Goal: Task Accomplishment & Management: Complete application form

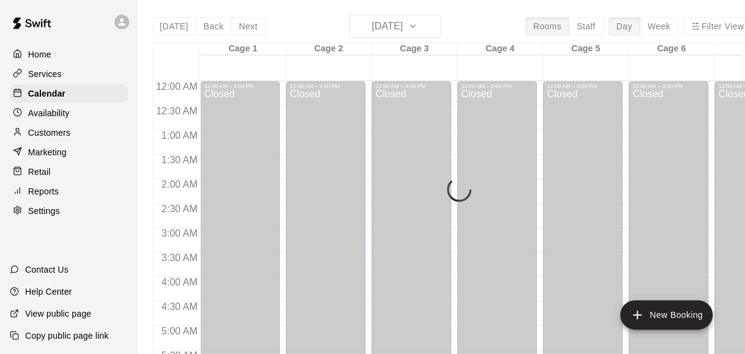
scroll to position [842, 0]
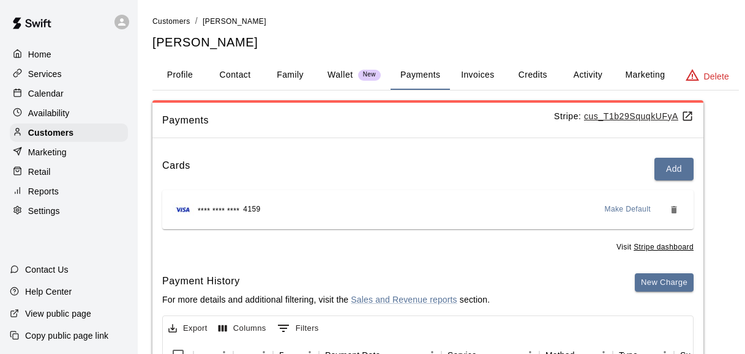
scroll to position [141, 0]
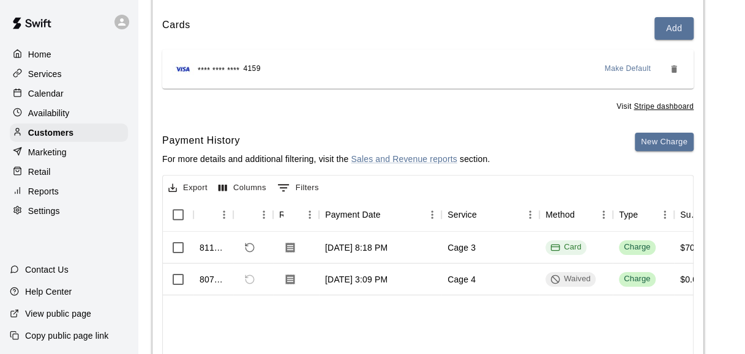
click at [102, 95] on div "Calendar" at bounding box center [69, 93] width 118 height 18
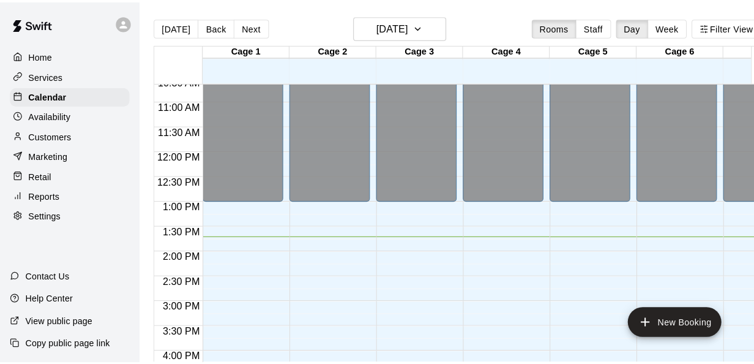
scroll to position [521, 0]
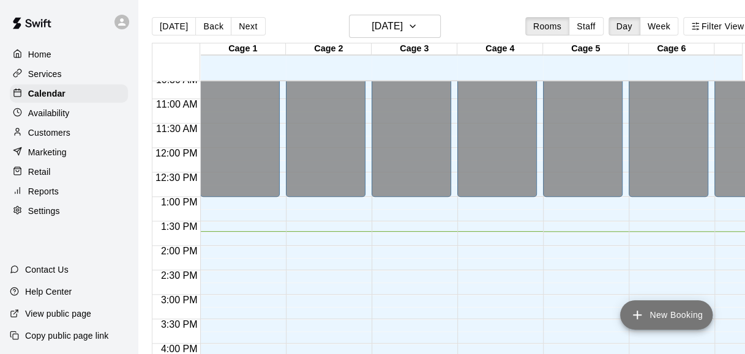
click at [643, 317] on icon "add" at bounding box center [637, 315] width 15 height 15
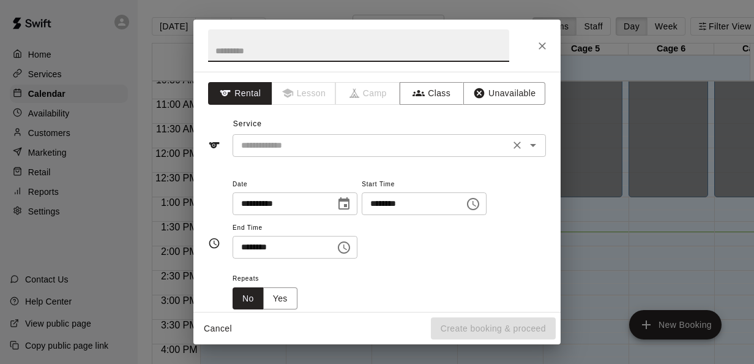
click at [393, 147] on input "text" at bounding box center [371, 145] width 270 height 15
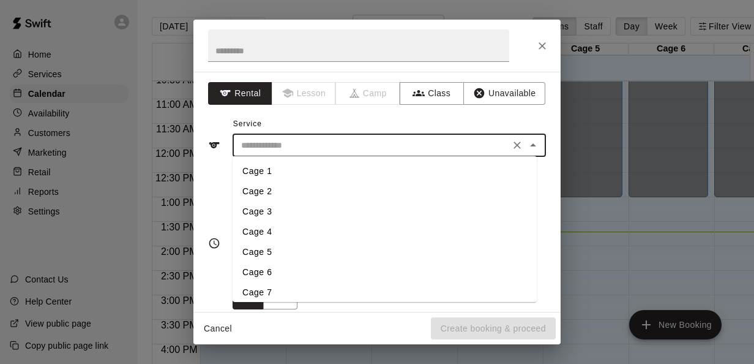
click at [269, 173] on li "Cage 1" at bounding box center [385, 171] width 304 height 20
type input "******"
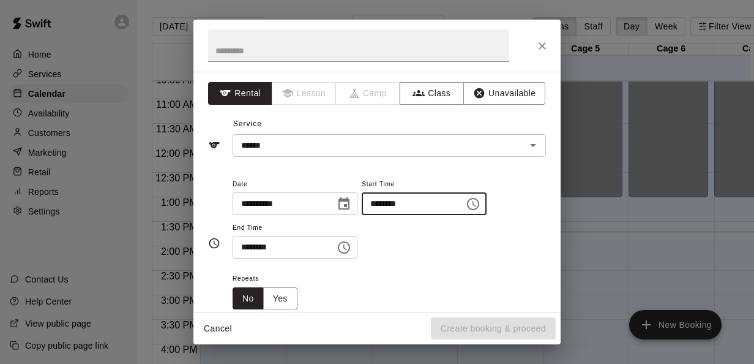
click at [395, 204] on input "********" at bounding box center [409, 203] width 94 height 23
type input "********"
click at [248, 247] on input "********" at bounding box center [280, 247] width 94 height 23
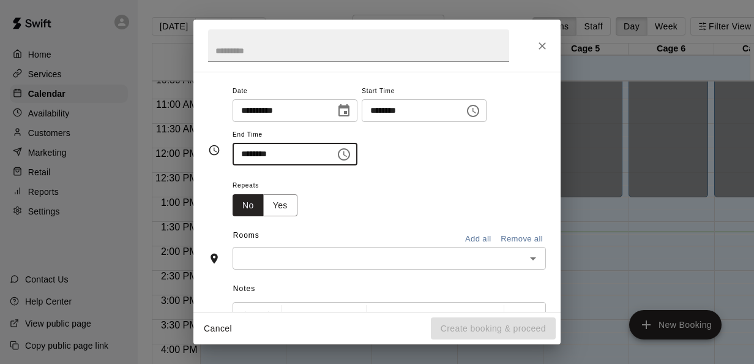
scroll to position [100, 0]
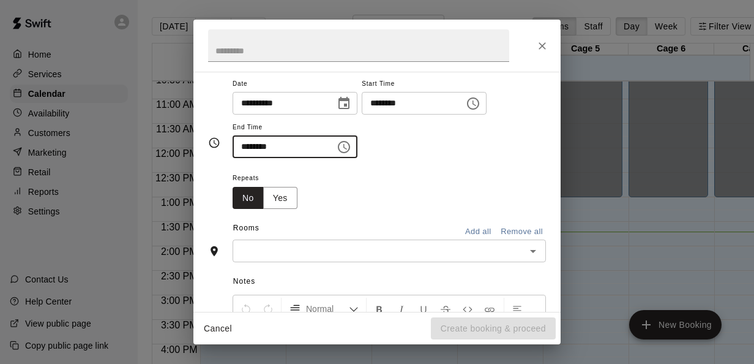
type input "********"
click at [361, 250] on input "text" at bounding box center [379, 250] width 286 height 15
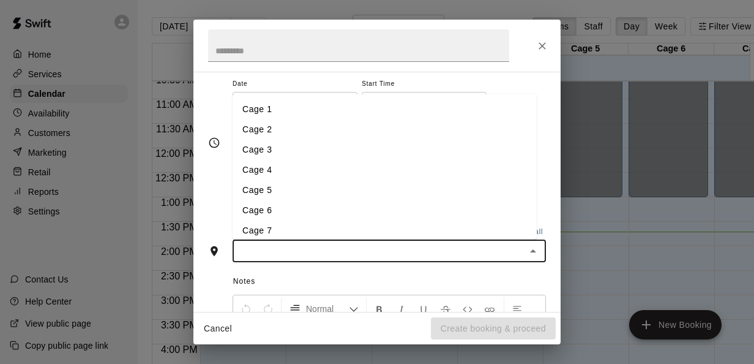
click at [289, 108] on li "Cage 1" at bounding box center [385, 109] width 304 height 20
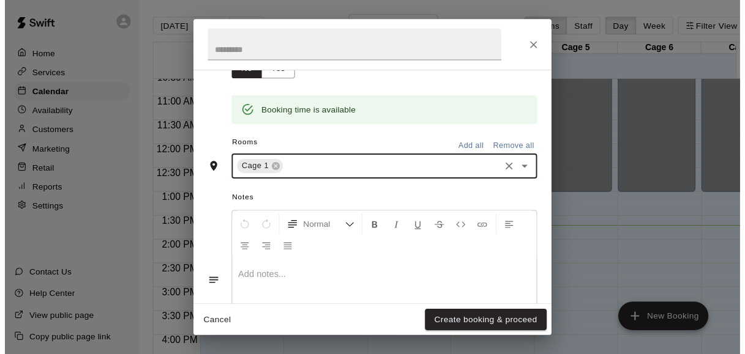
scroll to position [233, 0]
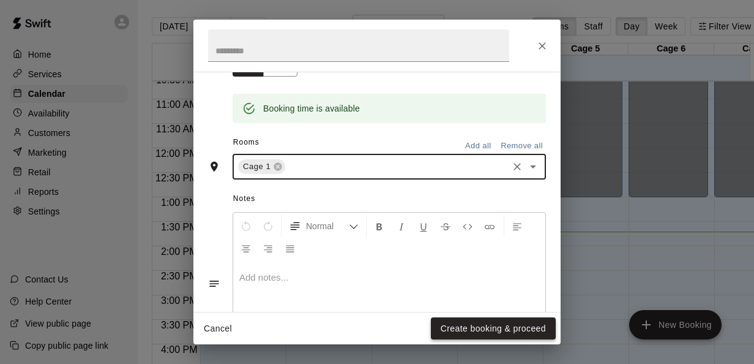
click at [493, 332] on button "Create booking & proceed" at bounding box center [493, 328] width 125 height 23
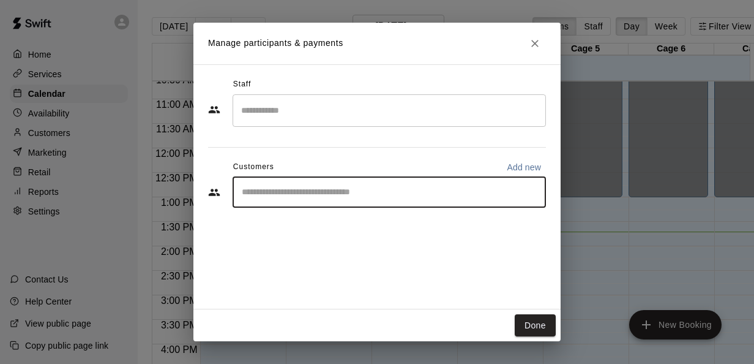
click at [514, 188] on input "Start typing to search customers..." at bounding box center [389, 192] width 302 height 12
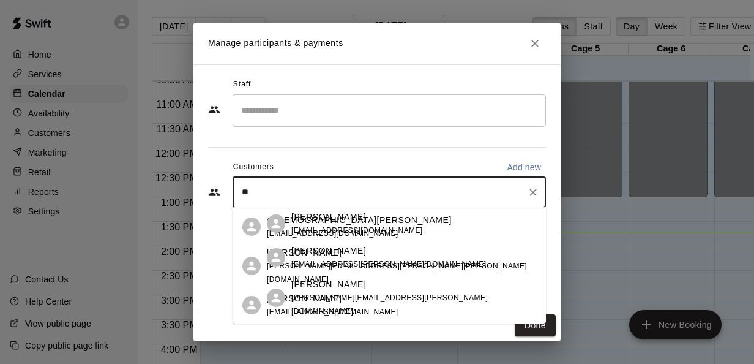
type input "*"
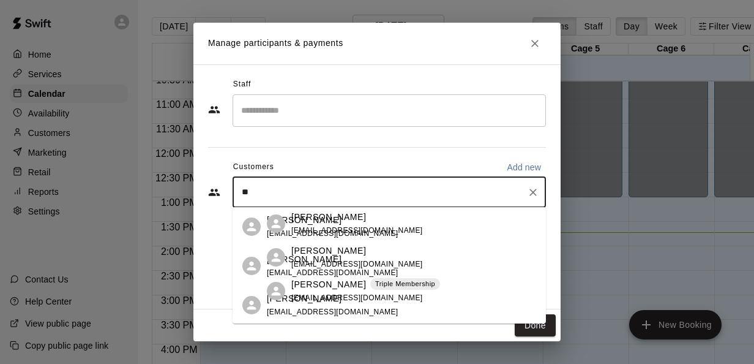
type input "*"
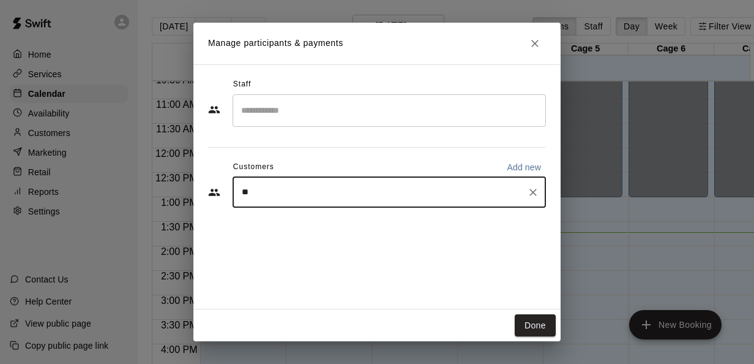
type input "*"
click at [355, 200] on div "​" at bounding box center [389, 192] width 313 height 31
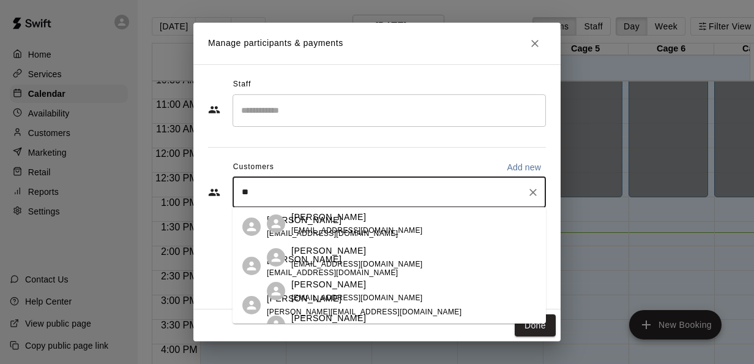
type input "*"
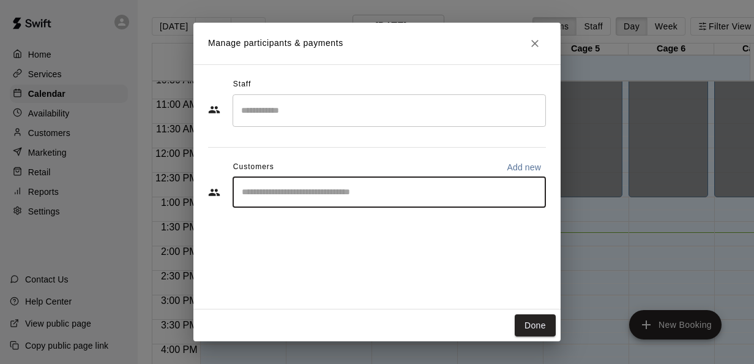
click at [401, 185] on div "​" at bounding box center [389, 192] width 313 height 31
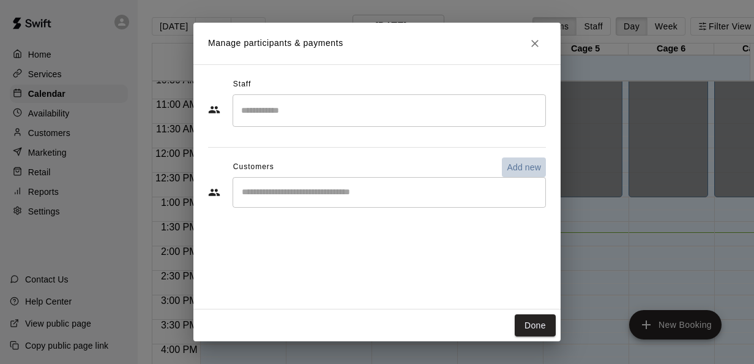
click at [513, 166] on p "Add new" at bounding box center [524, 167] width 34 height 12
select select "**"
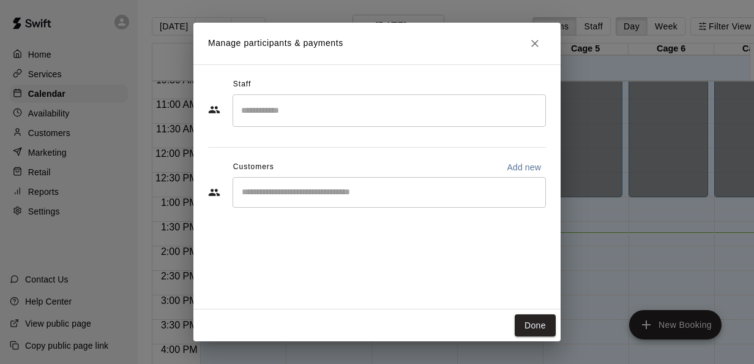
click at [66, 119] on div "Manage participants & payments Staff ​ Customers Add new ​ Done" at bounding box center [377, 182] width 754 height 364
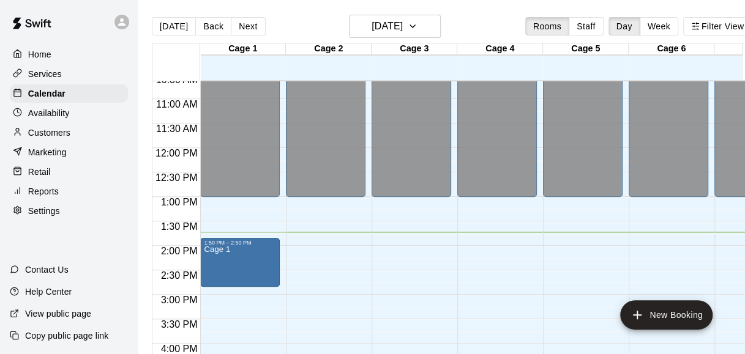
click at [51, 136] on p "Customers" at bounding box center [49, 133] width 42 height 12
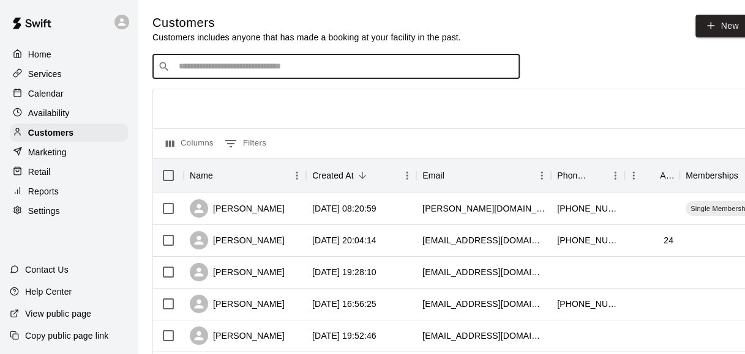
click at [444, 68] on input "Search customers by name or email" at bounding box center [344, 67] width 339 height 12
type input "**********"
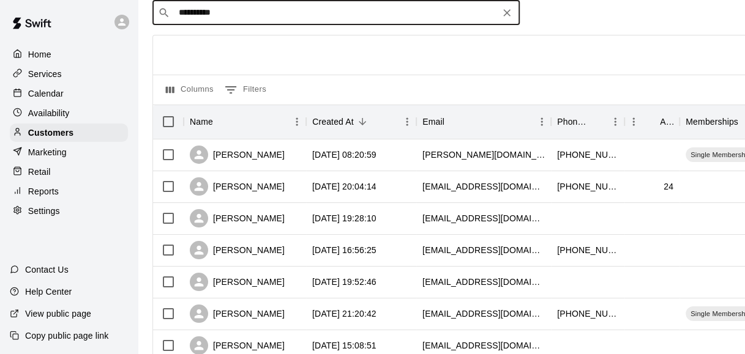
scroll to position [55, 0]
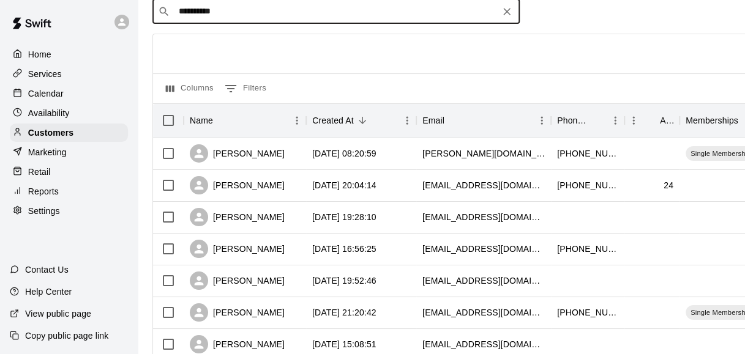
click at [507, 15] on icon "Clear" at bounding box center [507, 12] width 12 height 12
click at [431, 16] on input "Search customers by name or email" at bounding box center [344, 12] width 339 height 12
type input "***"
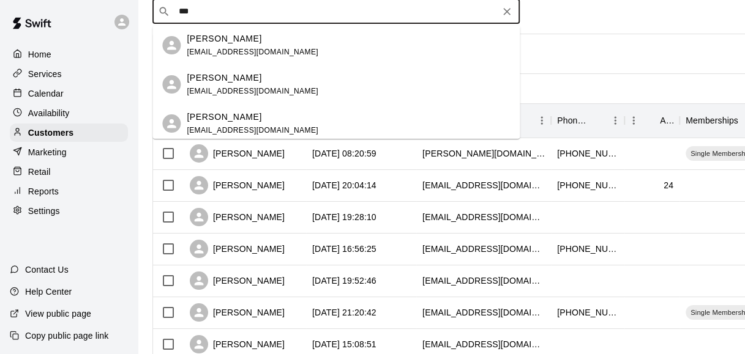
drag, startPoint x: 329, startPoint y: 84, endPoint x: 391, endPoint y: 81, distance: 61.9
click at [391, 81] on div "Krisin Villalobos kvillalobos9289@icloud.com" at bounding box center [348, 85] width 323 height 26
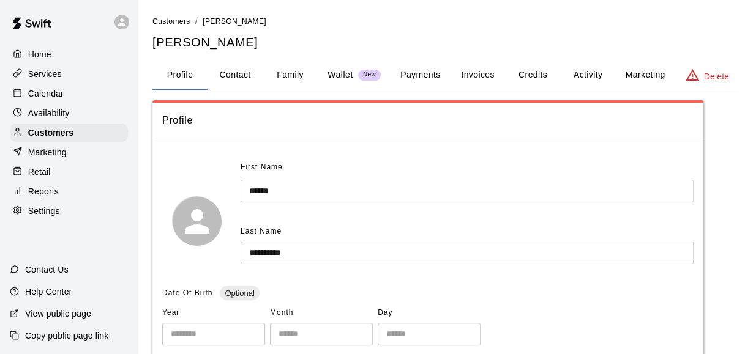
click at [386, 77] on button "Wallet New" at bounding box center [354, 75] width 73 height 29
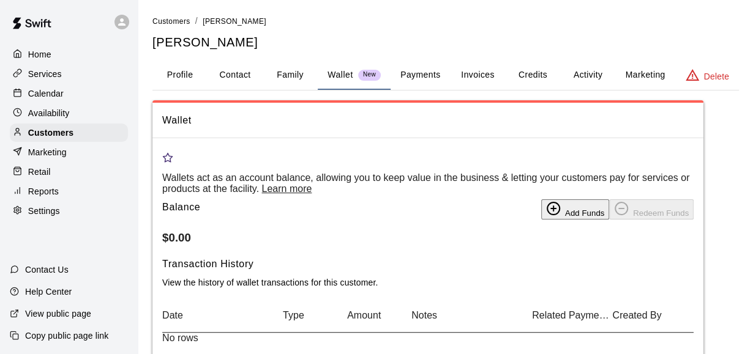
click at [417, 76] on button "Payments" at bounding box center [419, 75] width 59 height 29
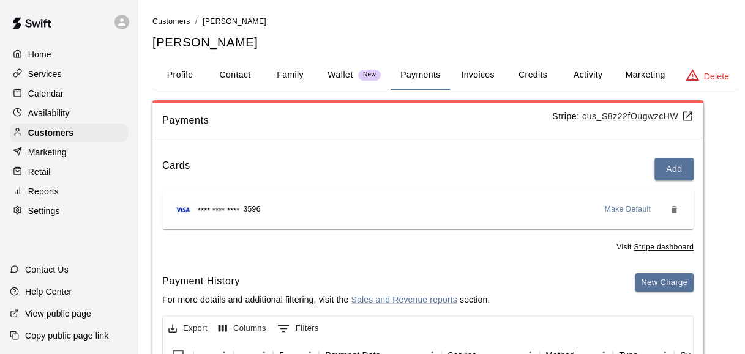
click at [70, 91] on div "Calendar" at bounding box center [69, 93] width 118 height 18
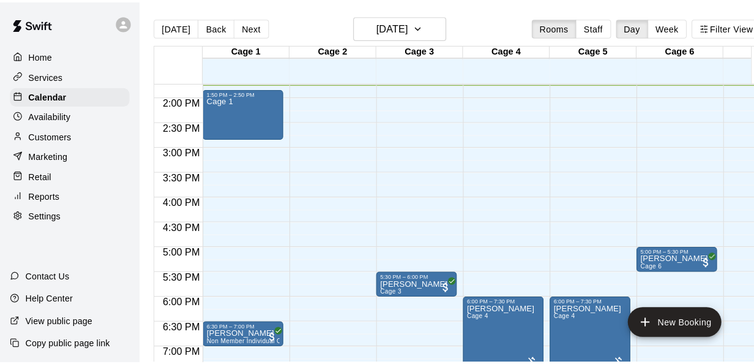
scroll to position [581, 0]
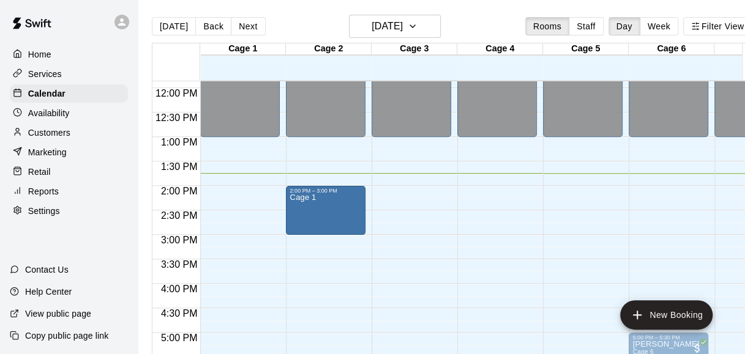
drag, startPoint x: 250, startPoint y: 191, endPoint x: 321, endPoint y: 200, distance: 70.9
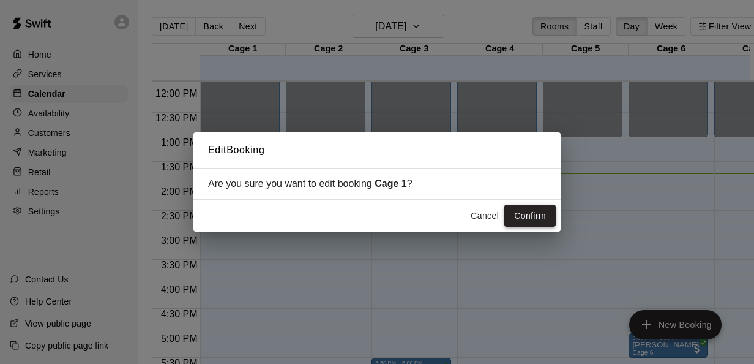
click at [516, 209] on button "Confirm" at bounding box center [529, 215] width 51 height 23
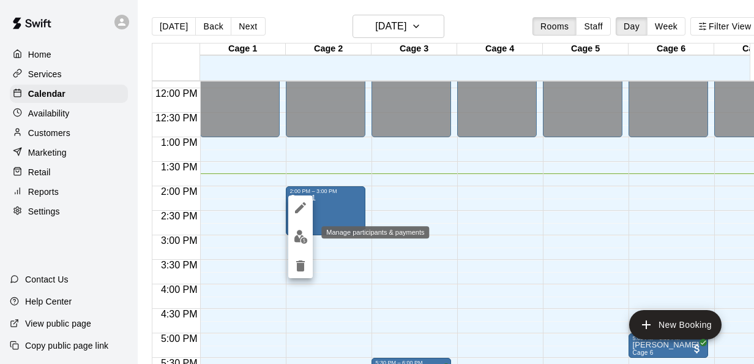
click at [304, 229] on button "edit" at bounding box center [300, 237] width 24 height 24
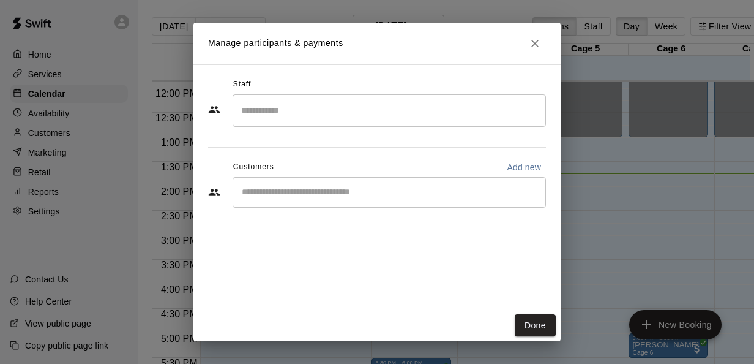
click at [385, 197] on input "Start typing to search customers..." at bounding box center [389, 192] width 302 height 12
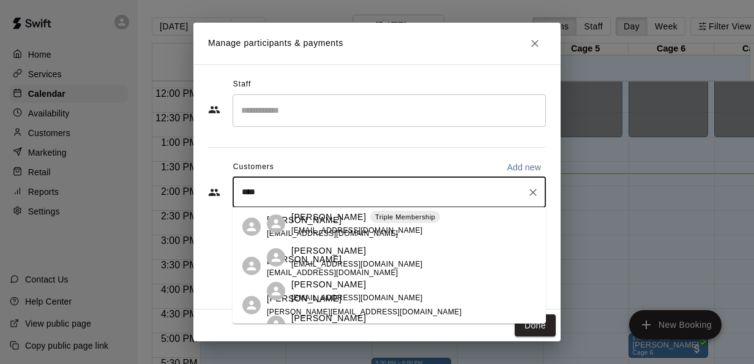
type input "*****"
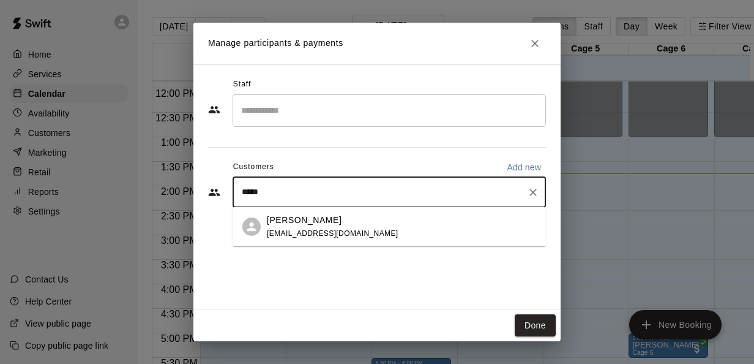
click at [367, 225] on div "Krisin Villalobos kvillalobos9289@icloud.com" at bounding box center [401, 227] width 269 height 26
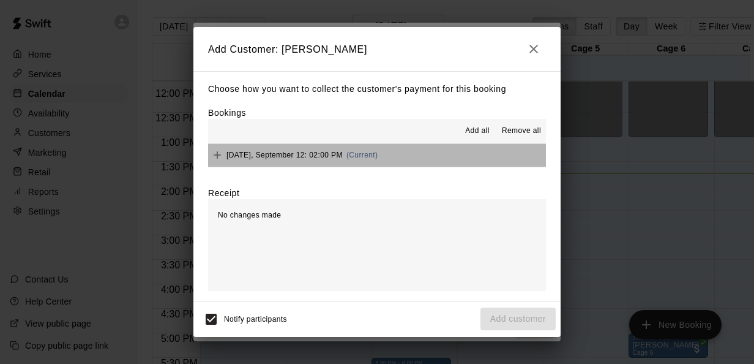
click at [397, 157] on button "Friday, September 12: 02:00 PM (Current)" at bounding box center [377, 155] width 338 height 23
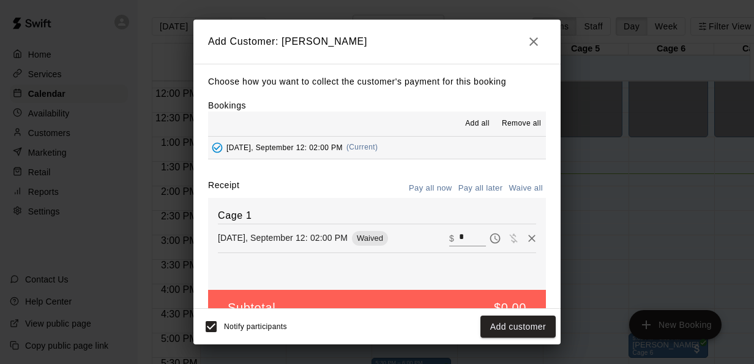
scroll to position [28, 0]
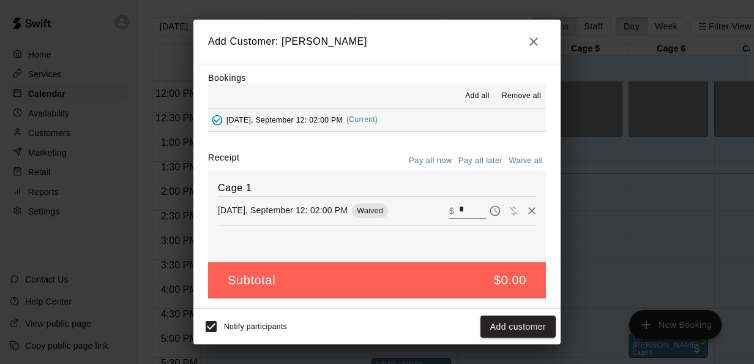
click at [459, 213] on input "*" at bounding box center [472, 210] width 27 height 16
click at [299, 217] on div "Friday, September 12: 02:00 PM Waived" at bounding box center [313, 210] width 190 height 15
click at [459, 208] on input "text" at bounding box center [472, 210] width 27 height 16
type input "**"
click at [529, 330] on button "Checkout" at bounding box center [527, 326] width 58 height 23
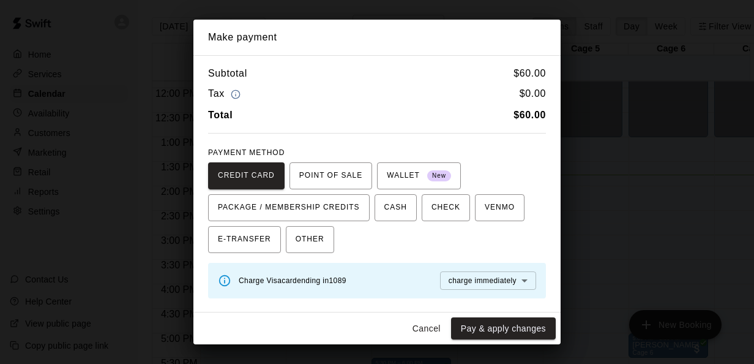
click at [392, 268] on div "Charge Visa card ending in 1089 charge immediately **** ​" at bounding box center [387, 280] width 297 height 28
click at [499, 323] on button "Pay & apply changes" at bounding box center [503, 328] width 105 height 23
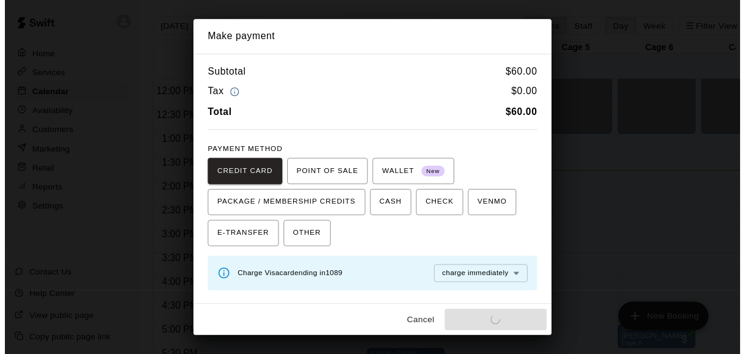
scroll to position [0, 0]
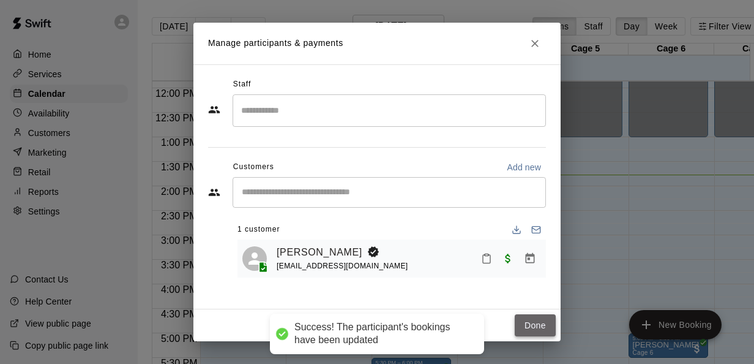
click at [545, 324] on button "Done" at bounding box center [535, 325] width 41 height 23
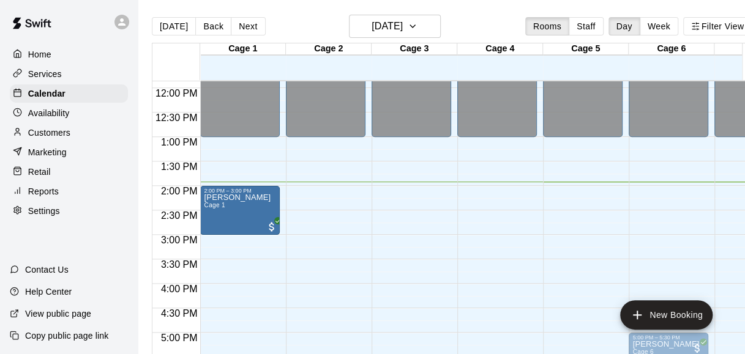
drag, startPoint x: 329, startPoint y: 196, endPoint x: 259, endPoint y: 197, distance: 69.8
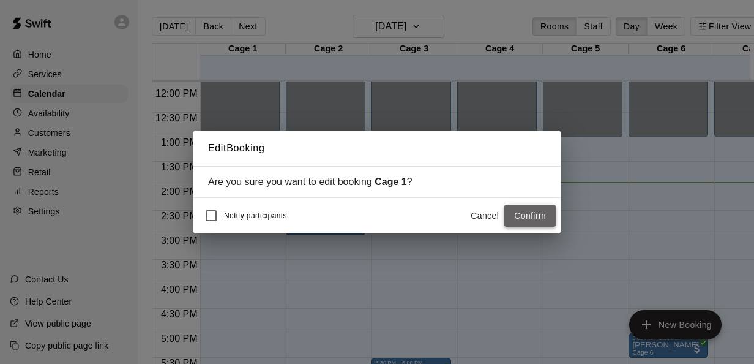
click at [542, 217] on button "Confirm" at bounding box center [529, 215] width 51 height 23
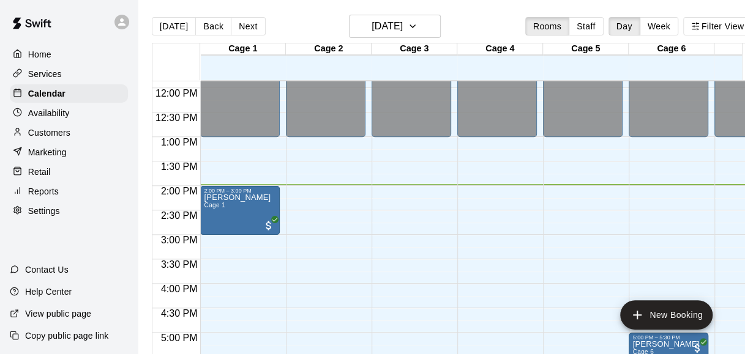
click at [486, 23] on div "Today Back Next Friday Sep 12 Rooms Staff Day Week Filter View" at bounding box center [452, 29] width 600 height 28
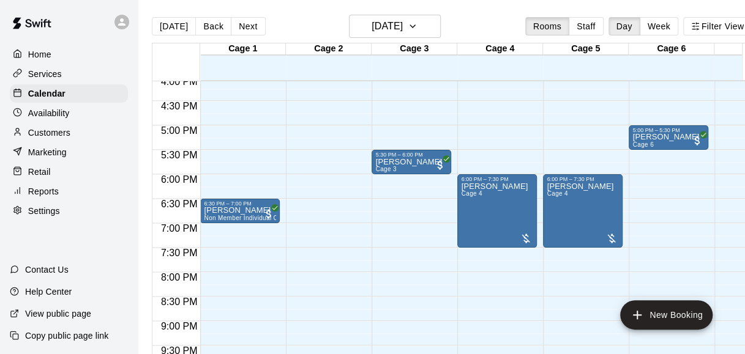
scroll to position [789, 0]
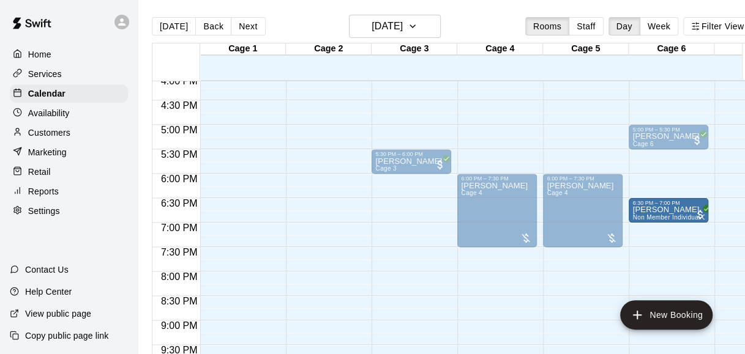
drag, startPoint x: 227, startPoint y: 208, endPoint x: 655, endPoint y: 210, distance: 427.8
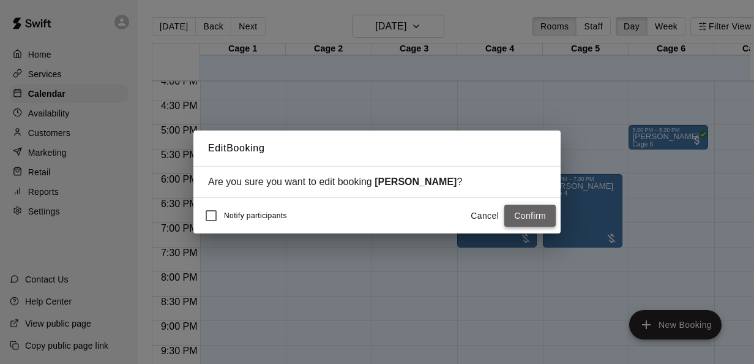
click at [540, 221] on button "Confirm" at bounding box center [529, 215] width 51 height 23
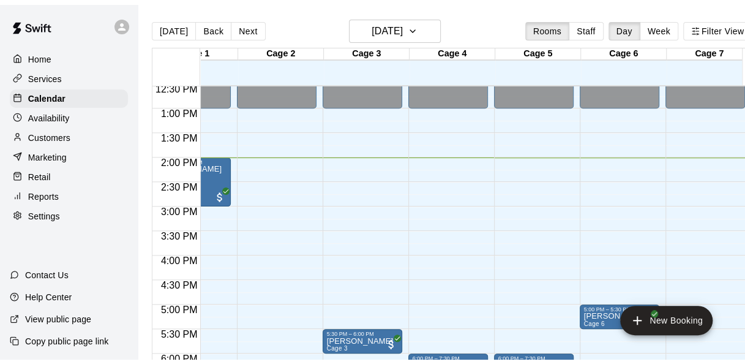
scroll to position [610, 49]
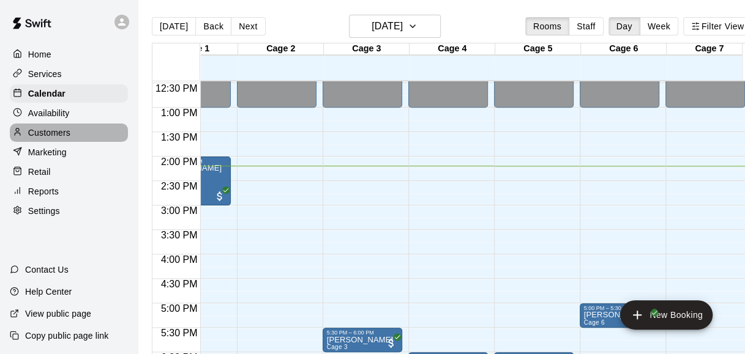
click at [57, 136] on p "Customers" at bounding box center [49, 133] width 42 height 12
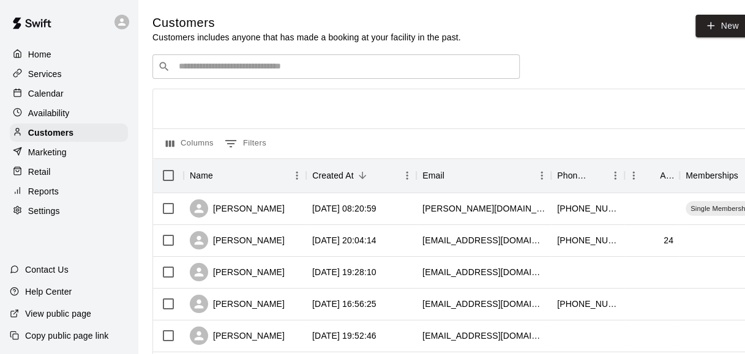
click at [444, 120] on div at bounding box center [450, 108] width 595 height 39
click at [469, 70] on input "Search customers by name or email" at bounding box center [344, 67] width 339 height 12
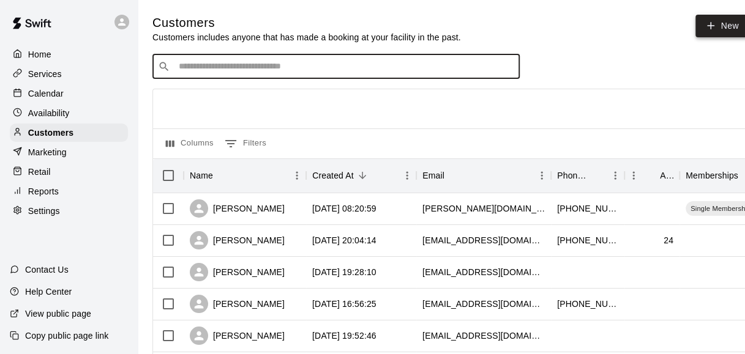
click at [709, 31] on link "New" at bounding box center [721, 26] width 53 height 23
select select "**"
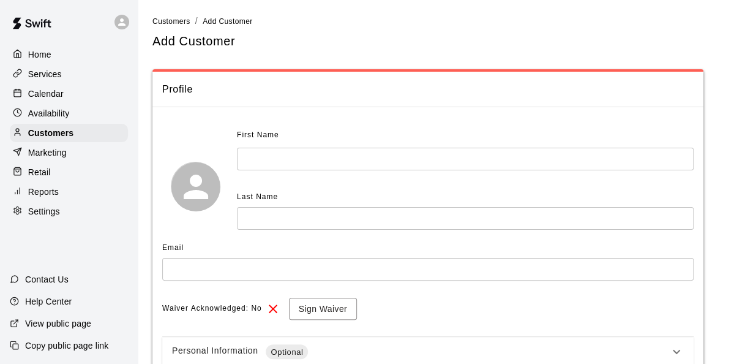
click at [328, 157] on input "text" at bounding box center [465, 158] width 457 height 23
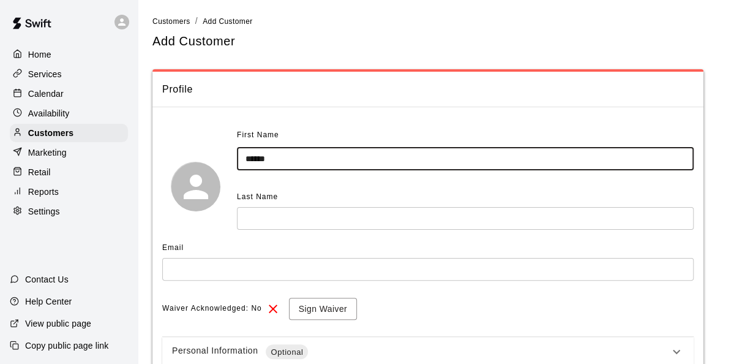
type input "******"
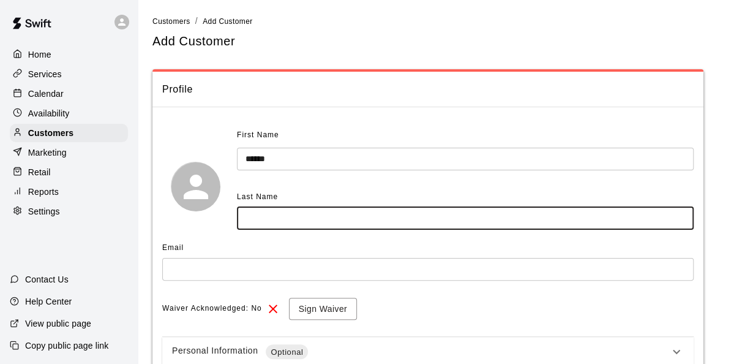
click at [318, 218] on input "text" at bounding box center [465, 218] width 457 height 23
type input "*****"
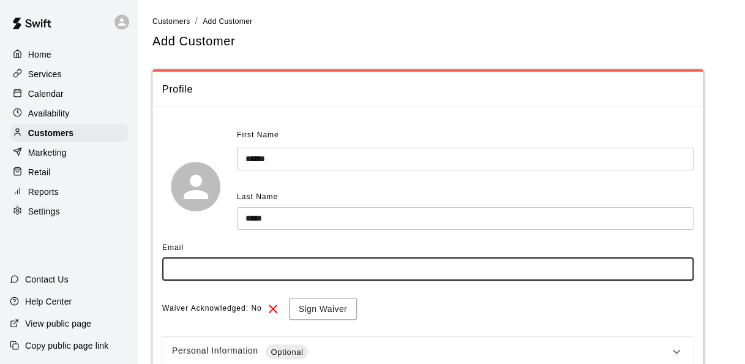
click at [335, 279] on input "text" at bounding box center [427, 269] width 531 height 23
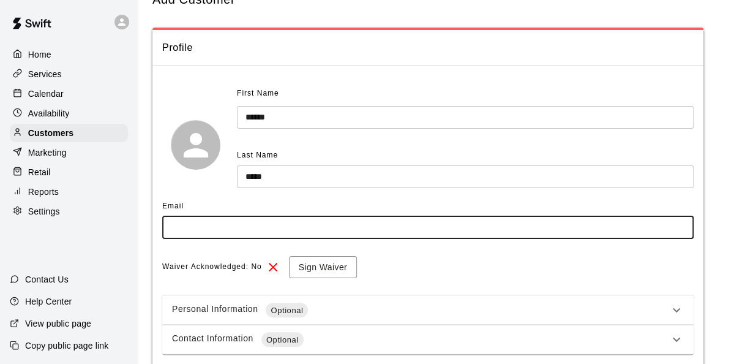
scroll to position [71, 0]
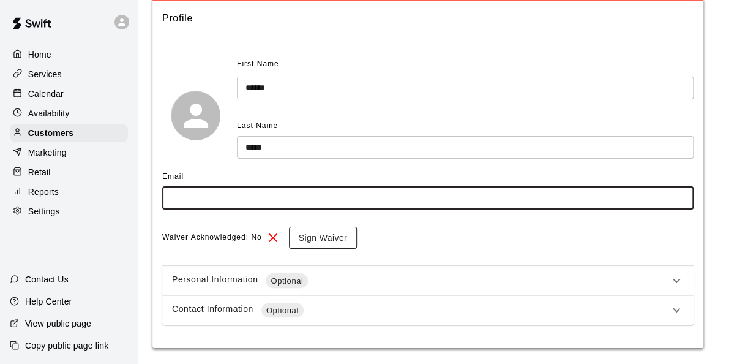
click at [328, 238] on button "Sign Waiver" at bounding box center [323, 237] width 68 height 23
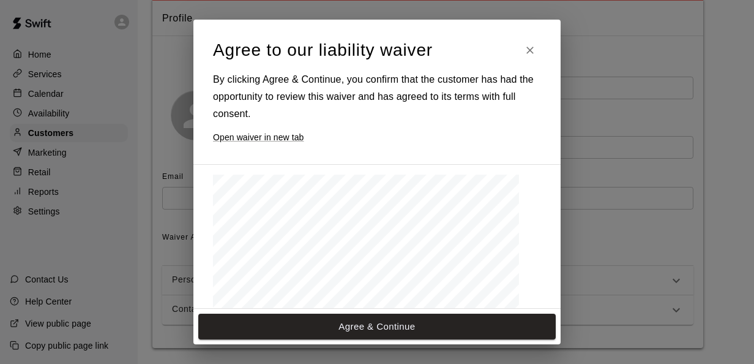
click at [438, 312] on div "Agree & Continue" at bounding box center [376, 325] width 367 height 35
click at [437, 323] on button "Agree & Continue" at bounding box center [376, 326] width 357 height 26
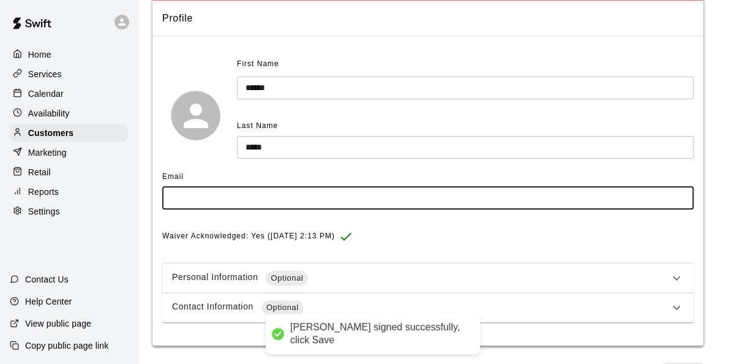
click at [439, 203] on input "text" at bounding box center [427, 198] width 531 height 23
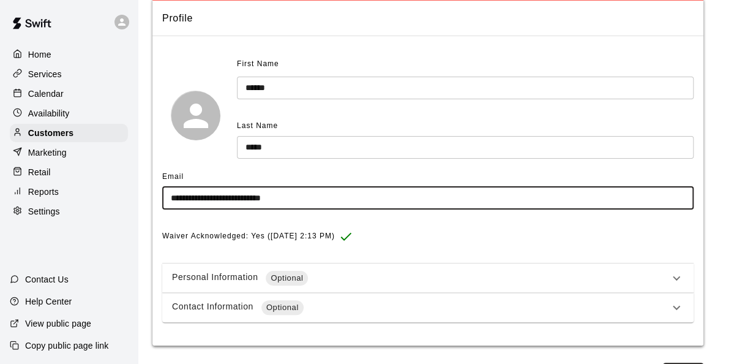
scroll to position [102, 0]
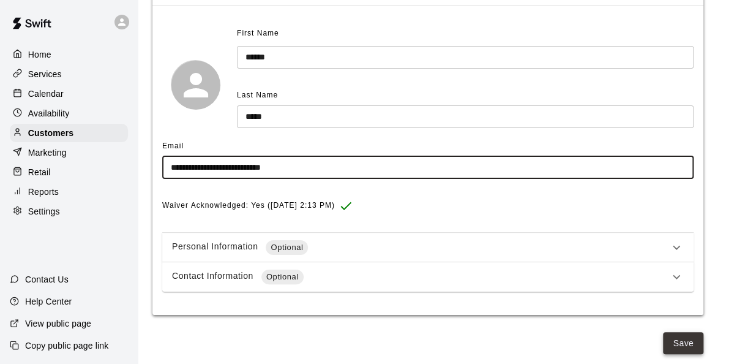
type input "**********"
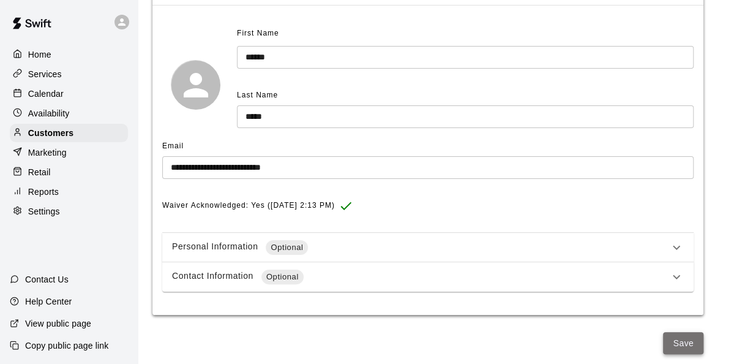
click at [693, 336] on button "Save" at bounding box center [683, 343] width 40 height 23
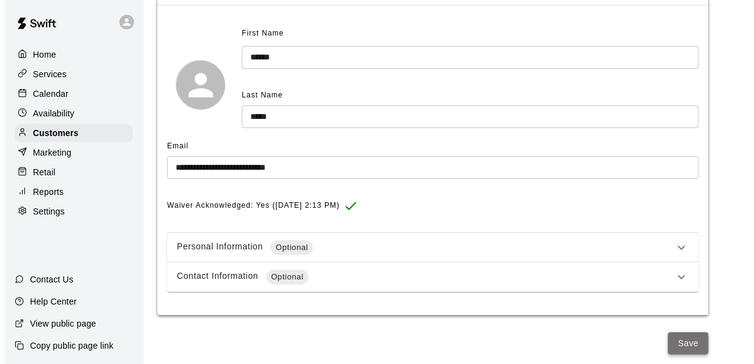
scroll to position [0, 0]
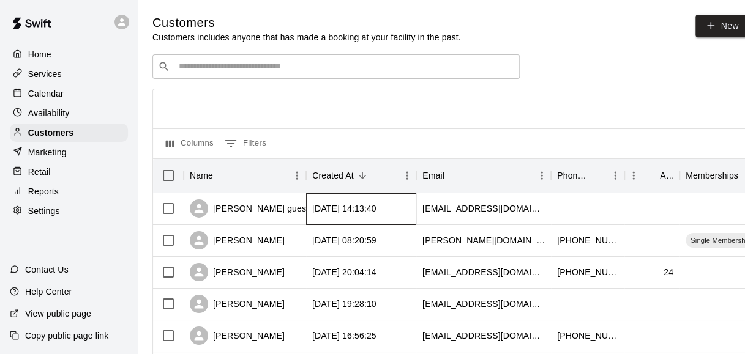
click at [410, 204] on div "2025-09-12 14:13:40" at bounding box center [361, 209] width 110 height 32
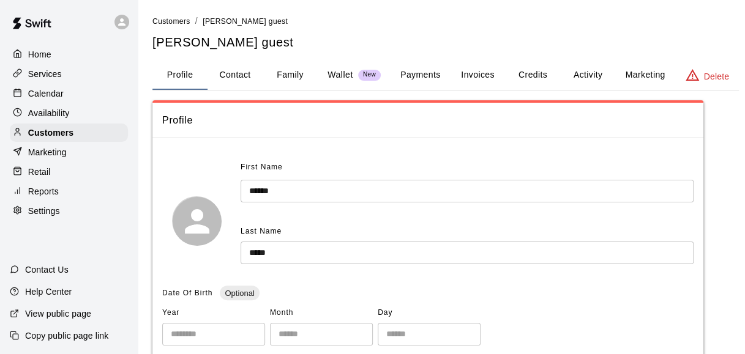
click at [424, 75] on button "Payments" at bounding box center [419, 75] width 59 height 29
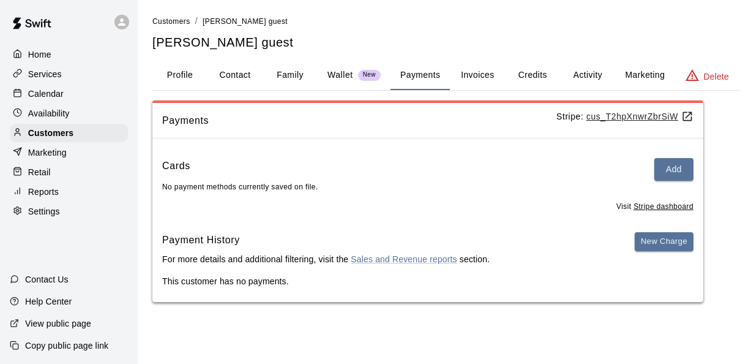
click at [673, 181] on div "Cards Add No payment methods currently saved on file." at bounding box center [427, 175] width 531 height 35
click at [677, 176] on button "Add" at bounding box center [673, 169] width 39 height 23
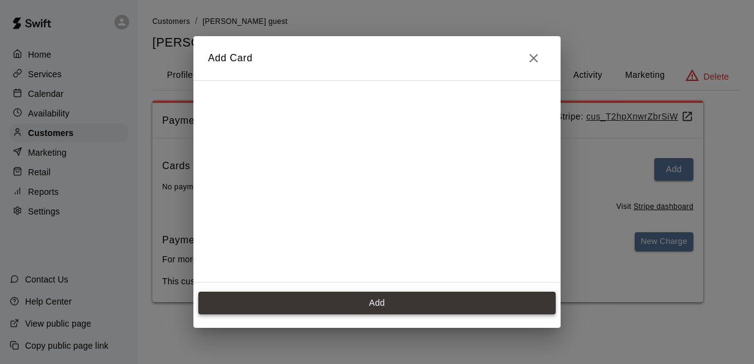
scroll to position [170, 0]
click at [449, 304] on button "Add" at bounding box center [376, 302] width 357 height 23
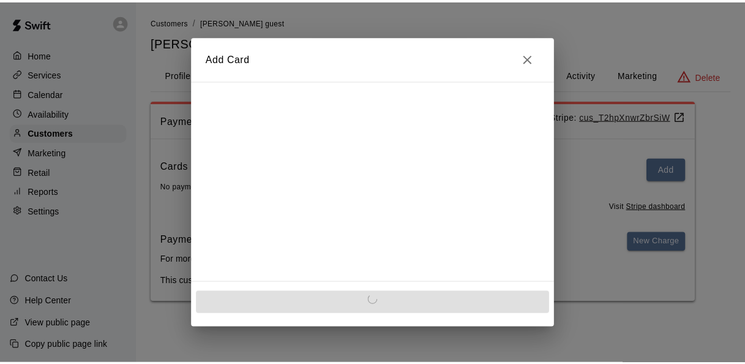
scroll to position [0, 0]
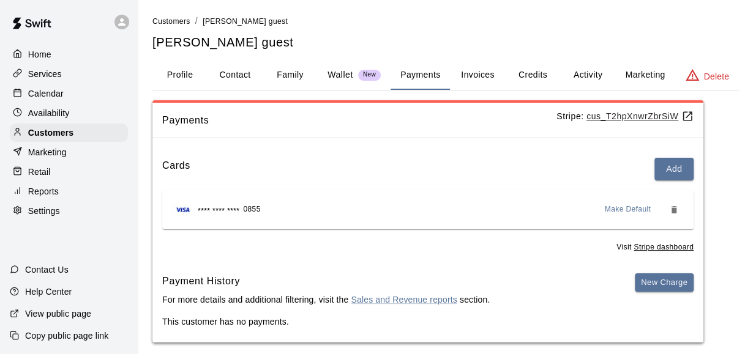
click at [62, 115] on p "Availability" at bounding box center [49, 113] width 42 height 12
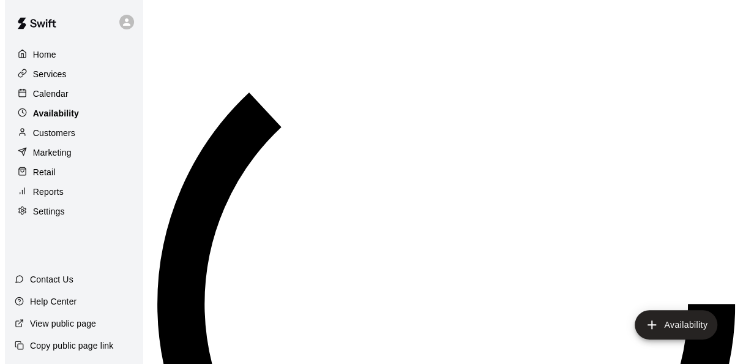
scroll to position [697, 0]
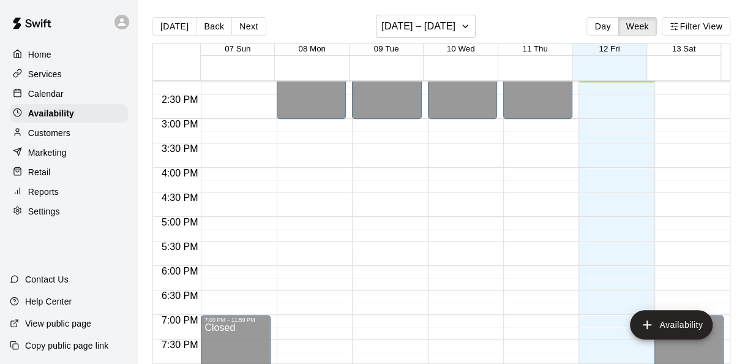
click at [78, 173] on div "Retail" at bounding box center [69, 172] width 118 height 18
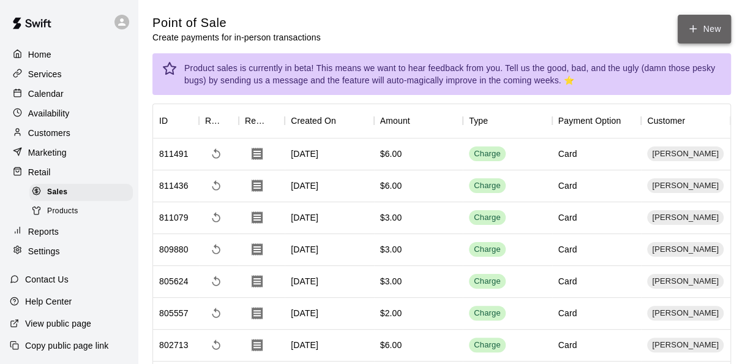
click at [693, 27] on icon "button" at bounding box center [693, 29] width 0 height 7
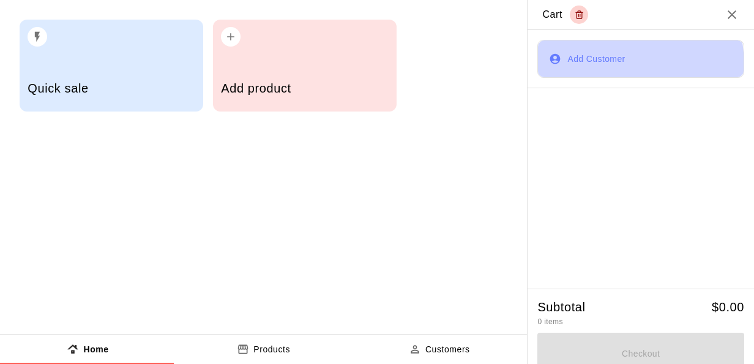
click at [572, 67] on button "Add Customer" at bounding box center [640, 59] width 207 height 38
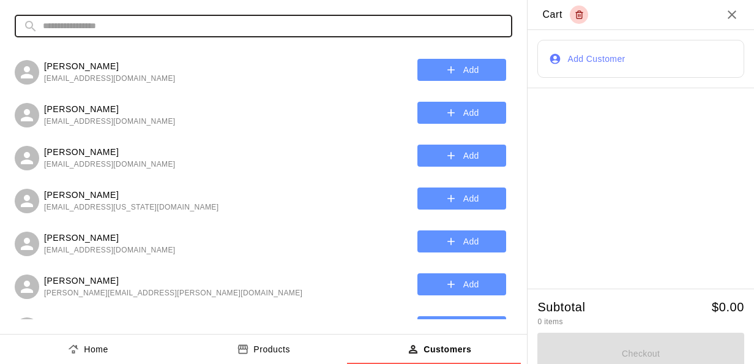
click at [346, 24] on input "text" at bounding box center [273, 26] width 461 height 23
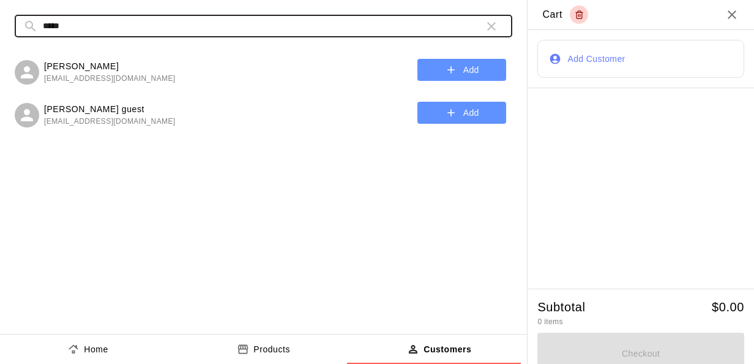
type input "*****"
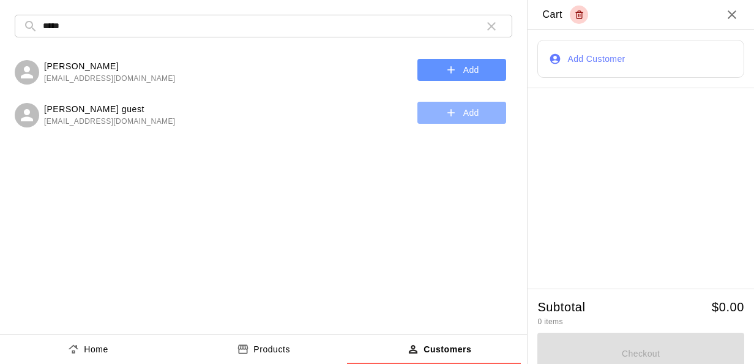
click at [486, 112] on button "Add" at bounding box center [461, 113] width 89 height 23
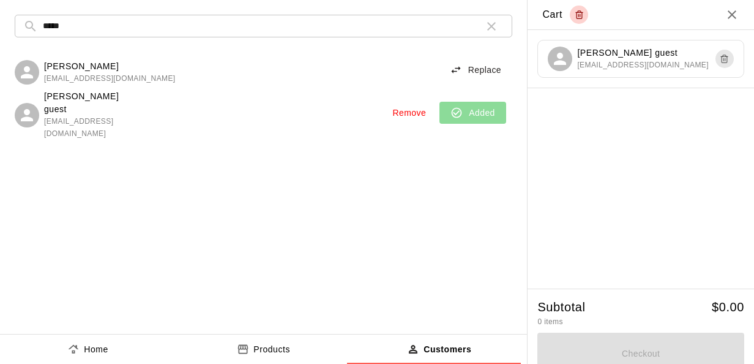
click at [219, 346] on button "Products" at bounding box center [264, 348] width 176 height 29
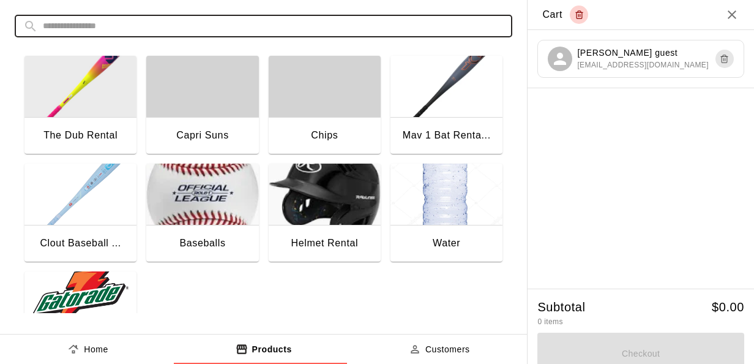
click at [336, 20] on input "text" at bounding box center [273, 26] width 461 height 23
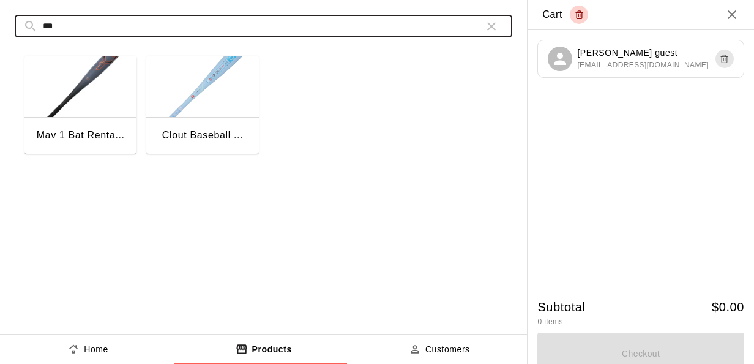
type input "***"
click at [222, 129] on div "Clout Baseball ..." at bounding box center [202, 135] width 81 height 16
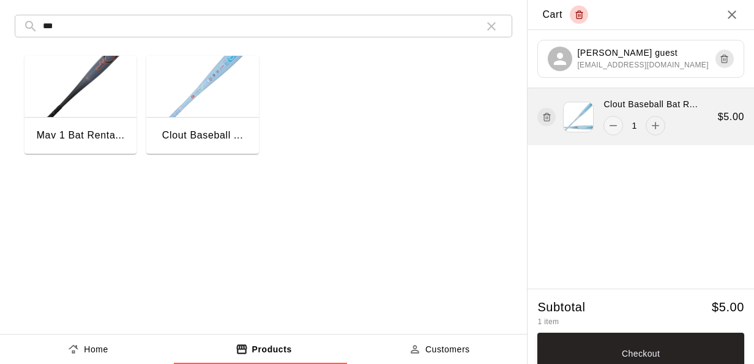
click at [650, 127] on icon "add" at bounding box center [655, 125] width 12 height 12
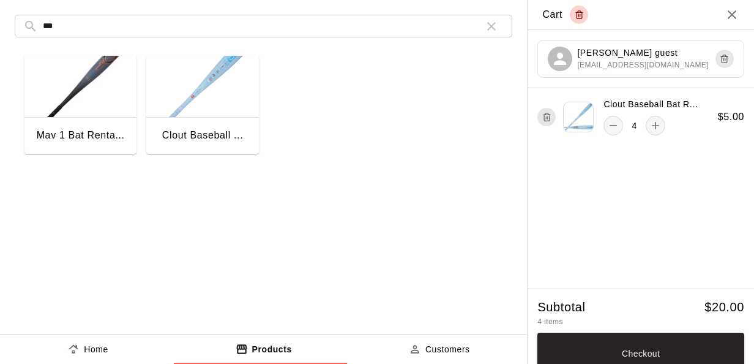
click at [487, 28] on icon "button" at bounding box center [491, 26] width 9 height 9
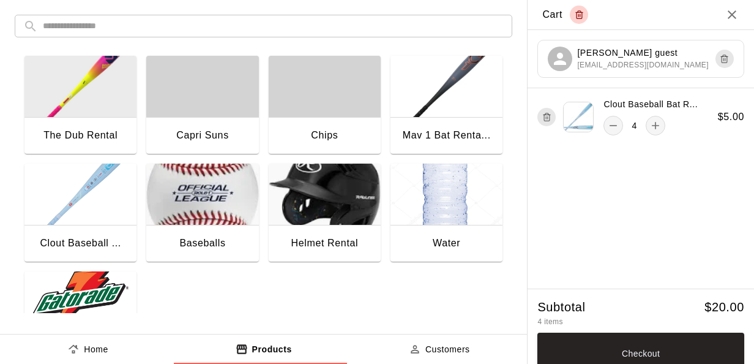
click at [73, 297] on img "button" at bounding box center [80, 301] width 112 height 61
click at [446, 236] on div "Water" at bounding box center [447, 243] width 28 height 16
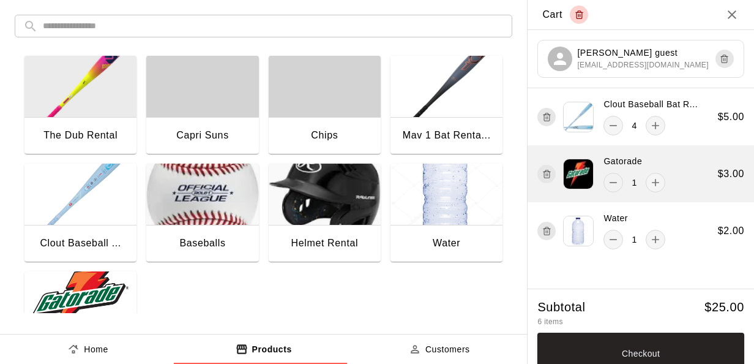
click at [607, 182] on icon "remove" at bounding box center [613, 182] width 12 height 12
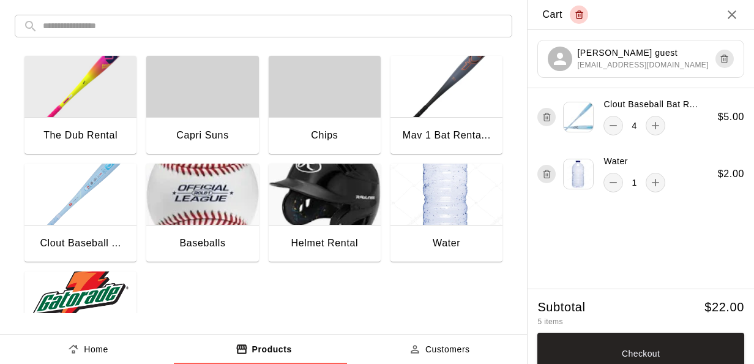
click at [438, 211] on img "button" at bounding box center [446, 193] width 112 height 61
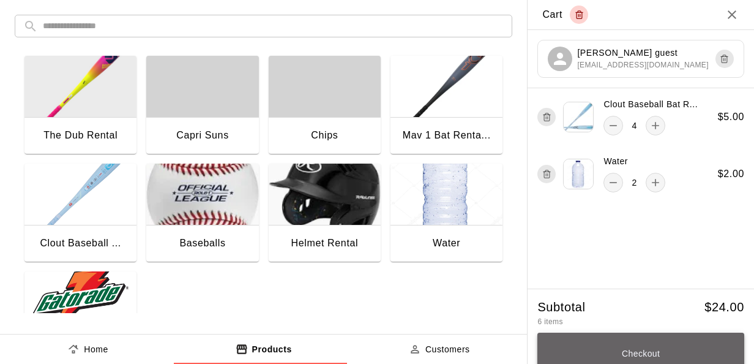
click at [647, 339] on button "Checkout" at bounding box center [640, 353] width 207 height 42
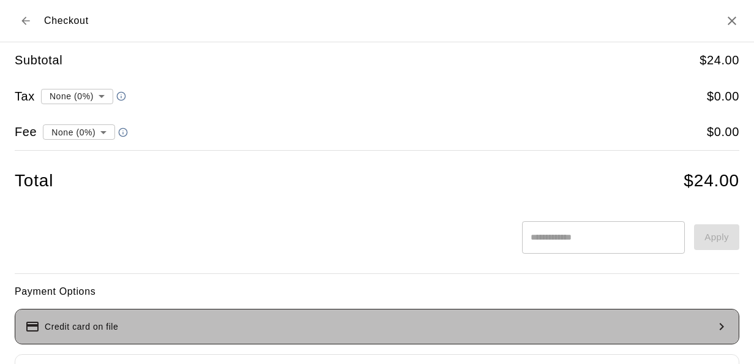
click at [456, 327] on button "Credit card on file" at bounding box center [377, 325] width 725 height 35
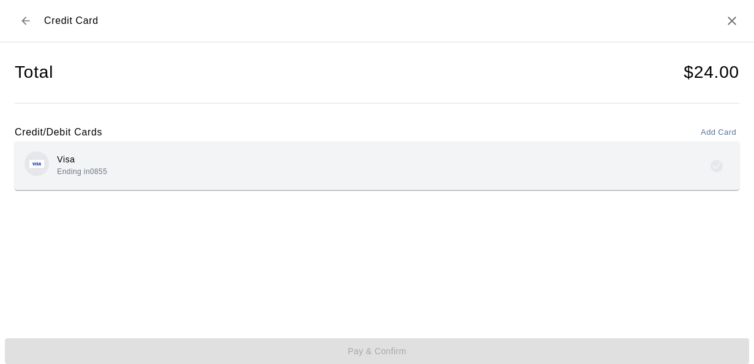
click at [319, 170] on div "Visa Ending in 0855" at bounding box center [376, 165] width 705 height 29
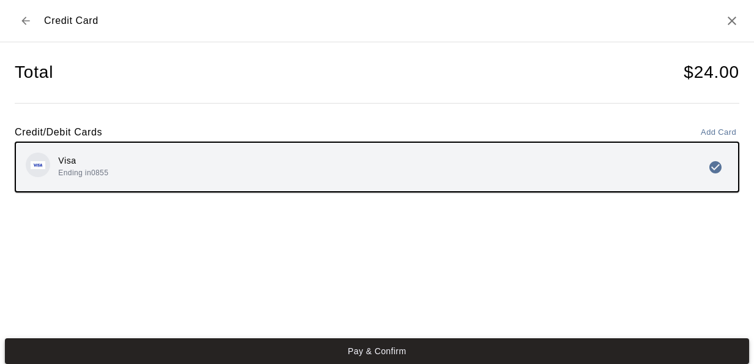
click at [382, 351] on button "Pay & Confirm" at bounding box center [377, 351] width 744 height 26
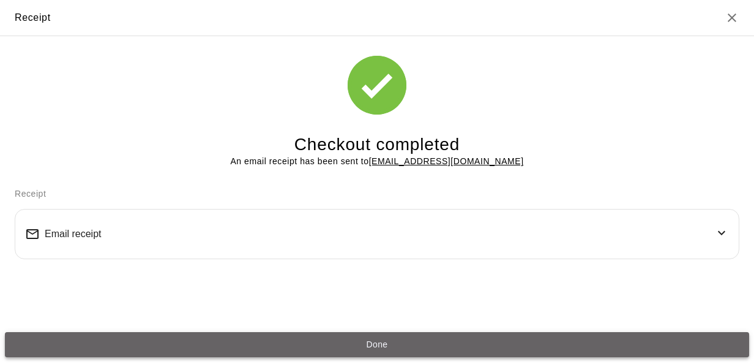
click at [449, 346] on button "Done" at bounding box center [377, 345] width 744 height 26
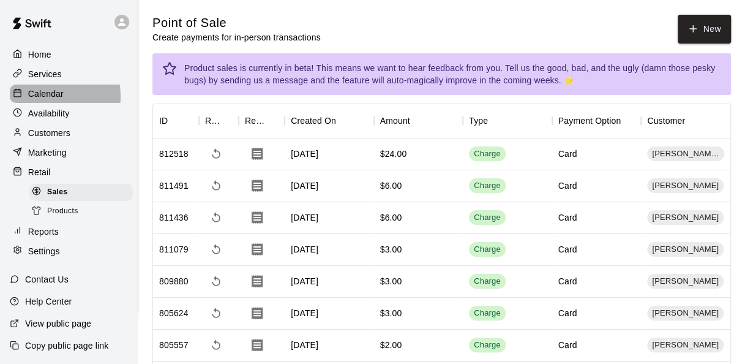
click at [37, 98] on p "Calendar" at bounding box center [45, 94] width 35 height 12
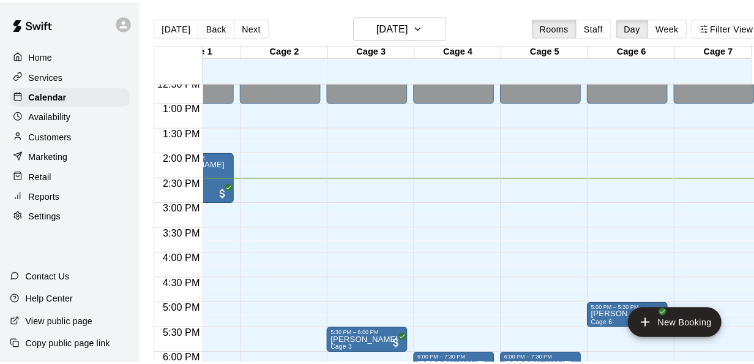
scroll to position [0, 22]
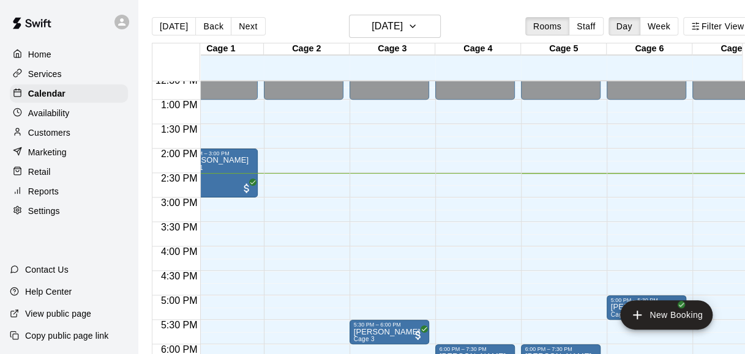
click at [492, 6] on main "Today Back Next Friday Sep 12 Rooms Staff Day Week Filter View Cage 1 12 Fri Ca…" at bounding box center [452, 187] width 628 height 374
click at [643, 322] on icon "add" at bounding box center [637, 315] width 15 height 15
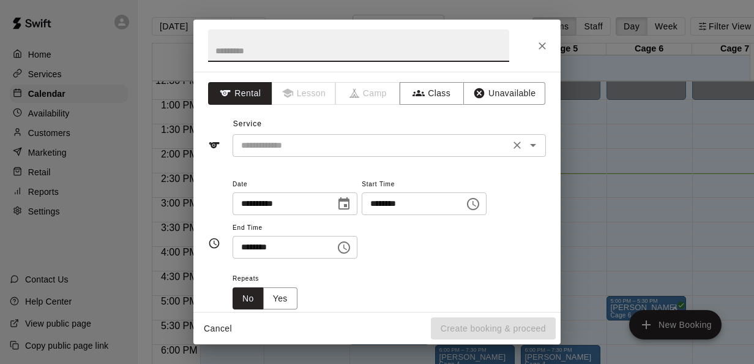
click at [403, 142] on input "text" at bounding box center [371, 145] width 270 height 15
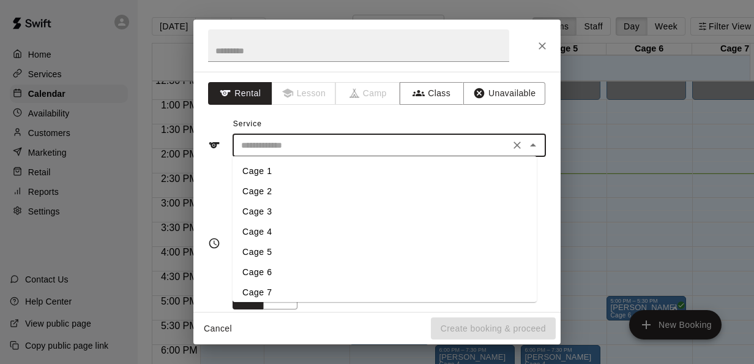
click at [267, 272] on li "Cage 6" at bounding box center [385, 272] width 304 height 20
type input "******"
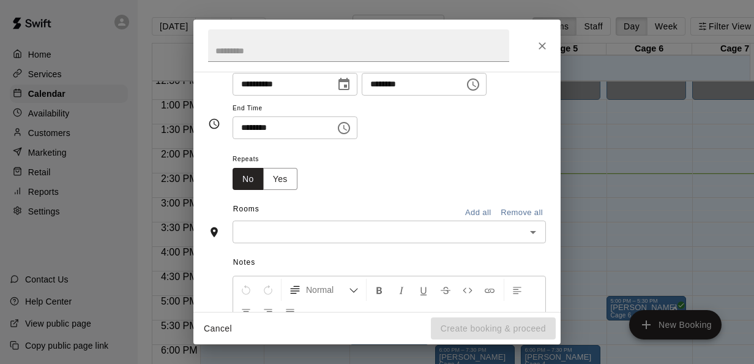
scroll to position [120, 0]
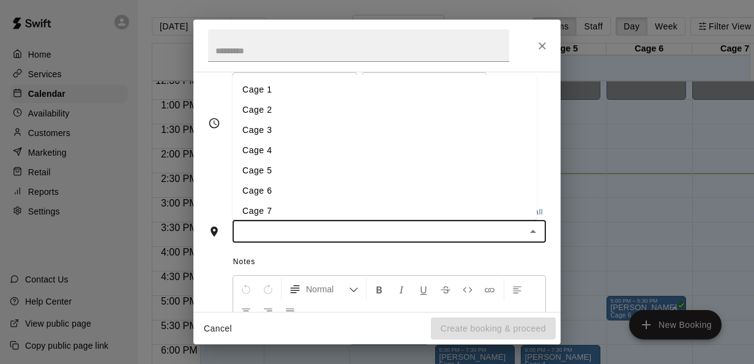
click at [385, 233] on input "text" at bounding box center [379, 230] width 286 height 15
click at [270, 192] on li "Cage 6" at bounding box center [385, 190] width 304 height 20
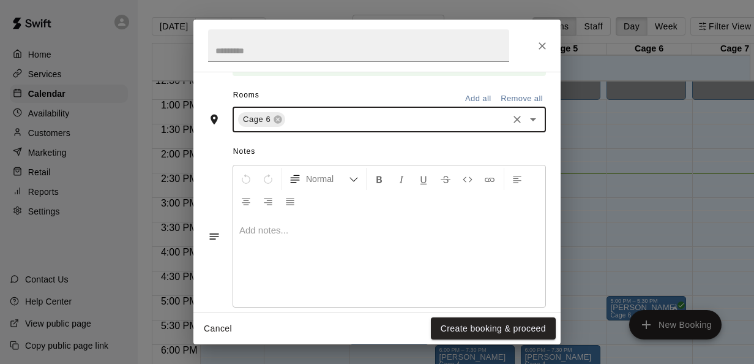
scroll to position [296, 0]
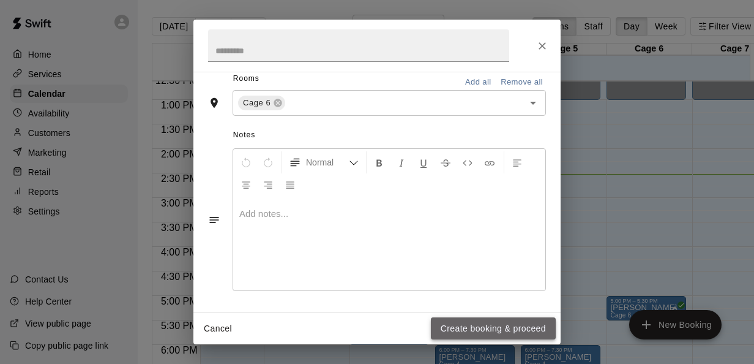
click at [524, 322] on button "Create booking & proceed" at bounding box center [493, 328] width 125 height 23
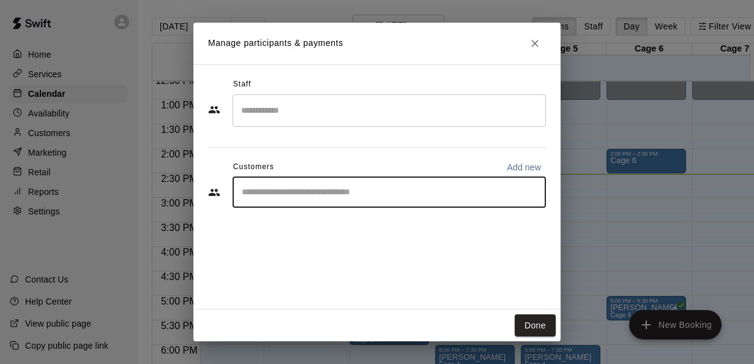
click at [452, 195] on input "Start typing to search customers..." at bounding box center [389, 192] width 302 height 12
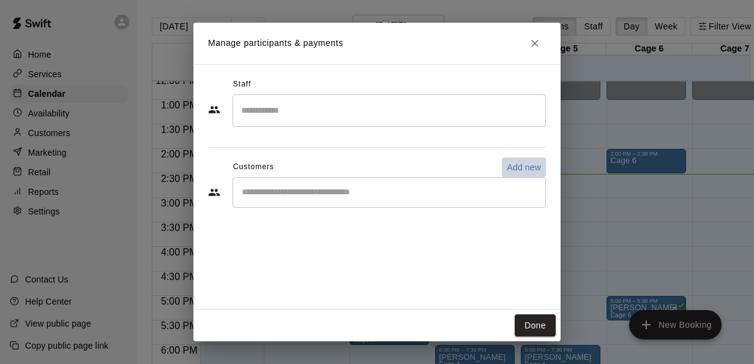
click at [539, 164] on p "Add new" at bounding box center [524, 167] width 34 height 12
select select "**"
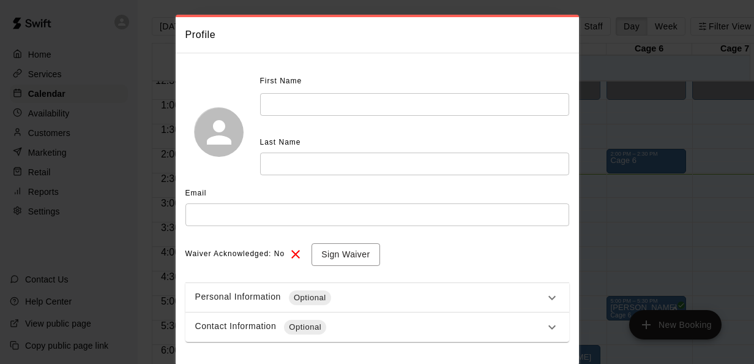
click at [359, 116] on input "text" at bounding box center [414, 104] width 309 height 23
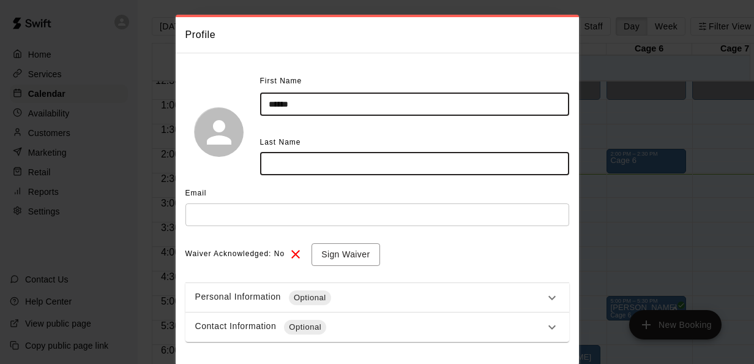
type input "******"
click at [337, 175] on input "text" at bounding box center [414, 163] width 309 height 23
type input "********"
click at [288, 226] on input "text" at bounding box center [377, 214] width 384 height 23
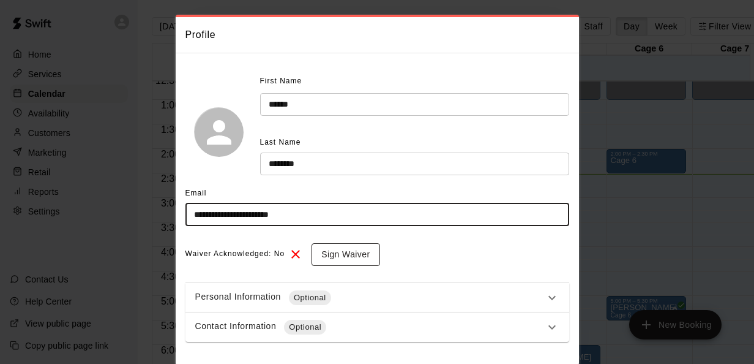
type input "**********"
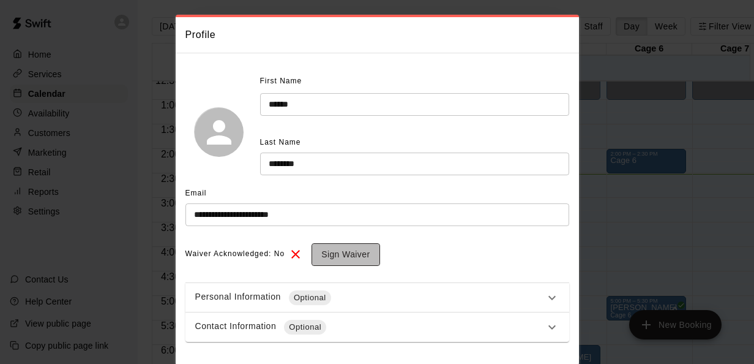
click at [372, 266] on button "Sign Waiver" at bounding box center [345, 254] width 68 height 23
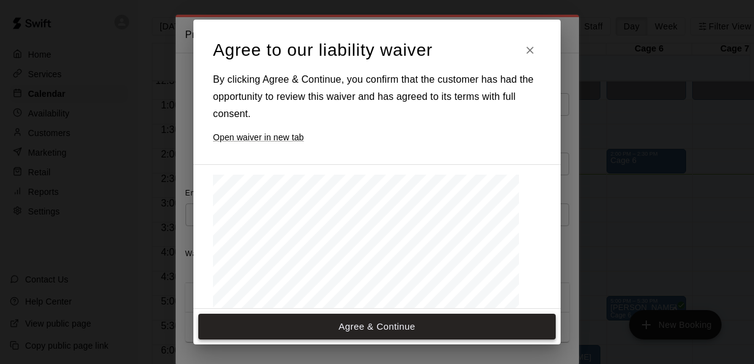
click at [373, 332] on button "Agree & Continue" at bounding box center [376, 326] width 357 height 26
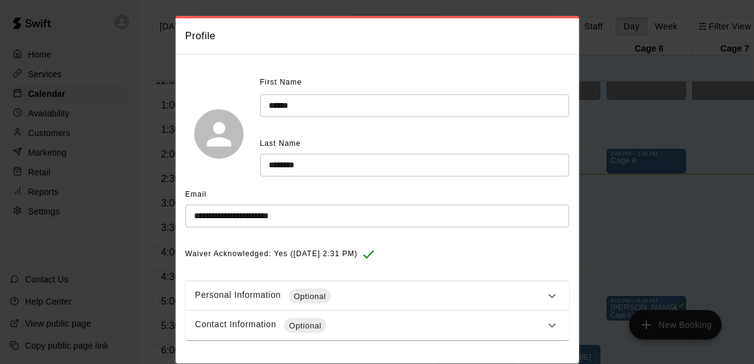
scroll to position [139, 0]
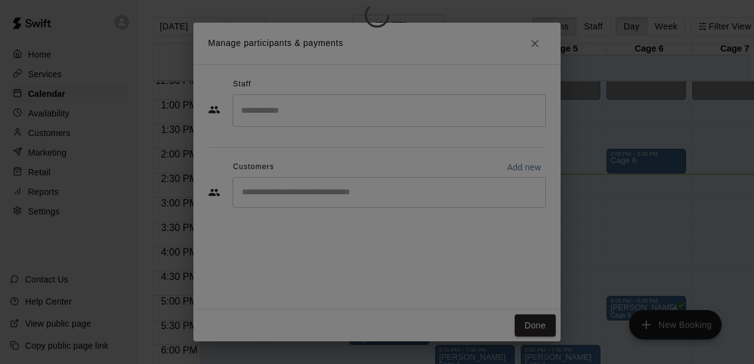
select select "**"
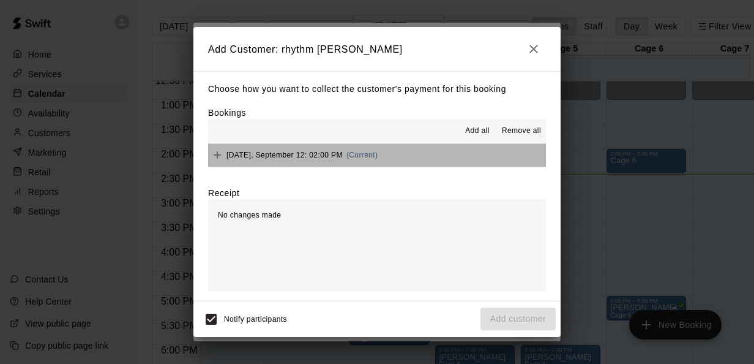
click at [384, 153] on button "Friday, September 12: 02:00 PM (Current)" at bounding box center [377, 155] width 338 height 23
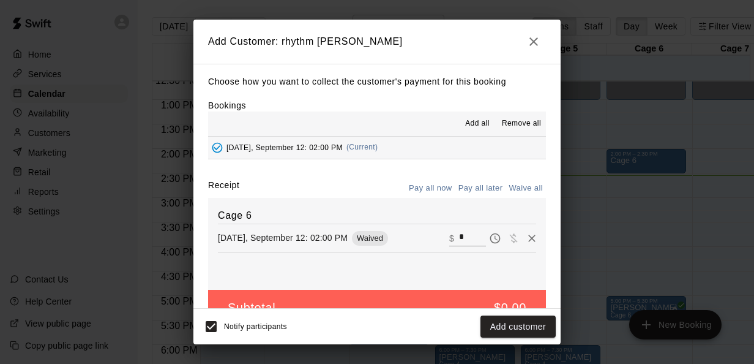
click at [459, 237] on input "*" at bounding box center [472, 237] width 27 height 16
type input "*"
type input "**"
click at [427, 149] on button "Friday, September 12: 02:00 PM (Current)" at bounding box center [377, 147] width 338 height 23
click at [536, 328] on button "Checkout" at bounding box center [527, 326] width 58 height 23
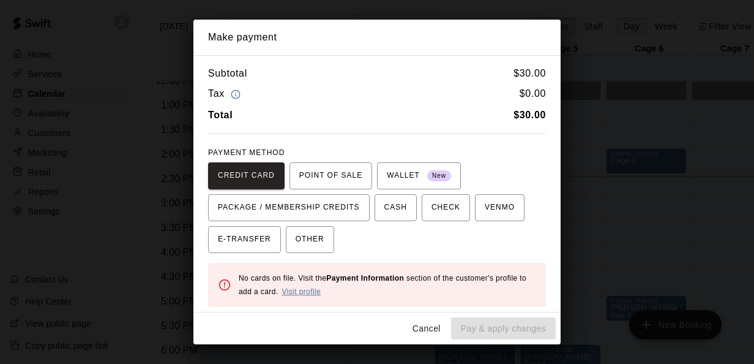
click at [311, 288] on link "Visit profile" at bounding box center [301, 291] width 39 height 9
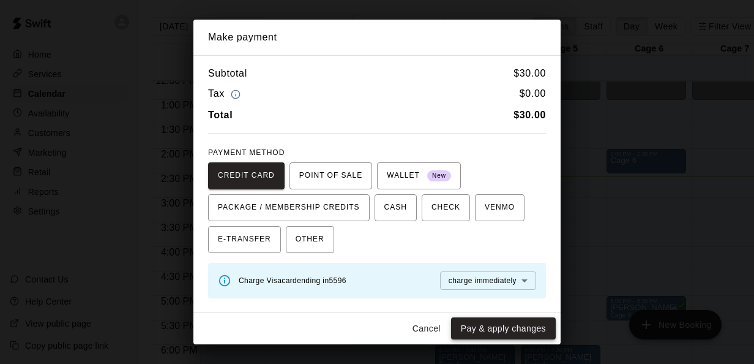
click at [492, 326] on button "Pay & apply changes" at bounding box center [503, 328] width 105 height 23
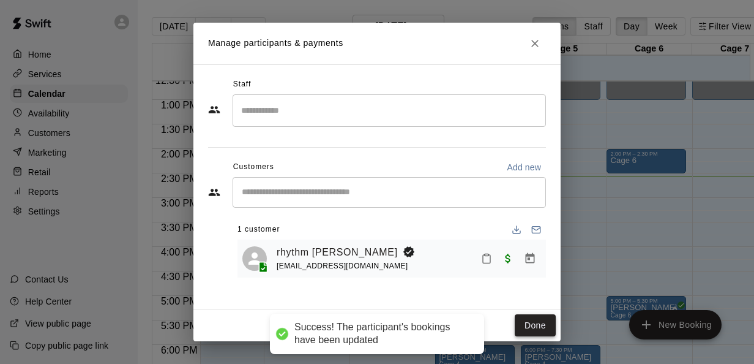
click at [534, 325] on button "Done" at bounding box center [535, 325] width 41 height 23
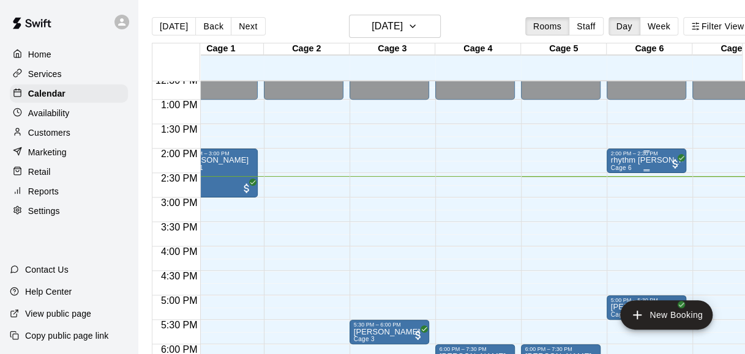
click at [652, 152] on div at bounding box center [646, 152] width 72 height 2
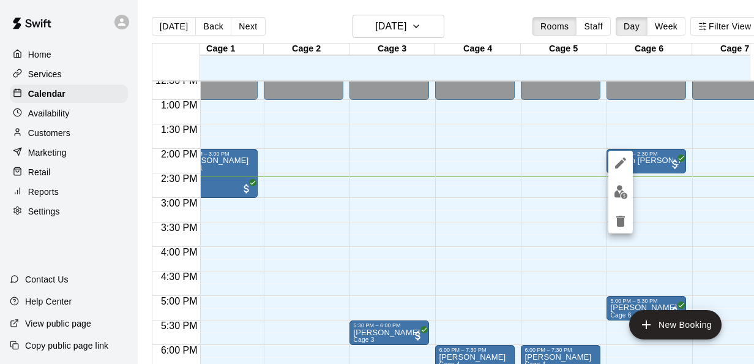
click at [649, 241] on div at bounding box center [377, 182] width 754 height 364
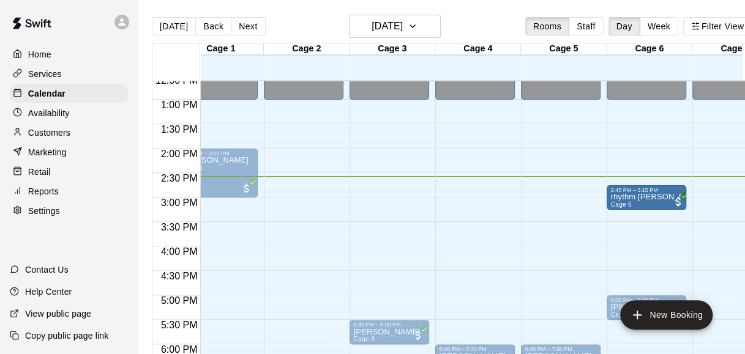
drag, startPoint x: 636, startPoint y: 162, endPoint x: 638, endPoint y: 198, distance: 36.2
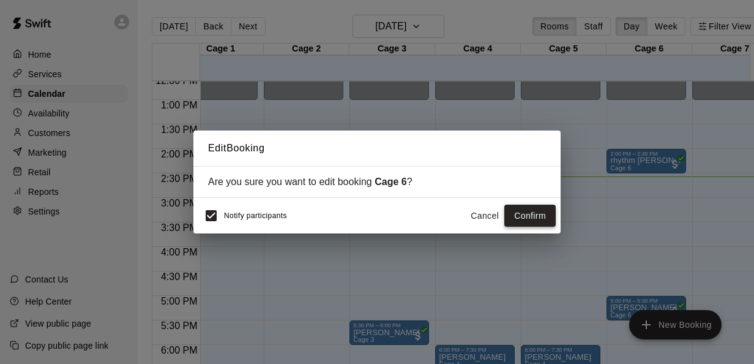
click at [535, 217] on button "Confirm" at bounding box center [529, 215] width 51 height 23
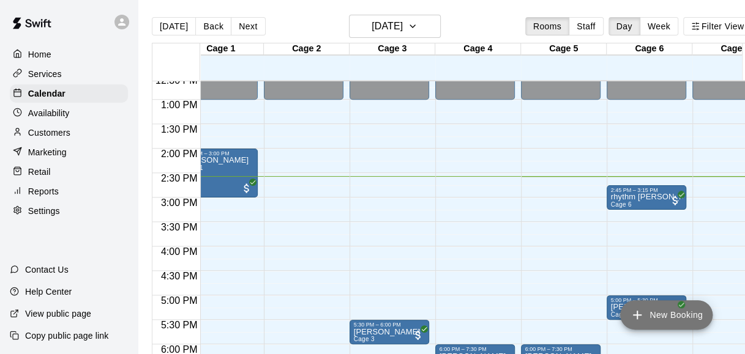
click at [670, 315] on button "New Booking" at bounding box center [666, 314] width 92 height 29
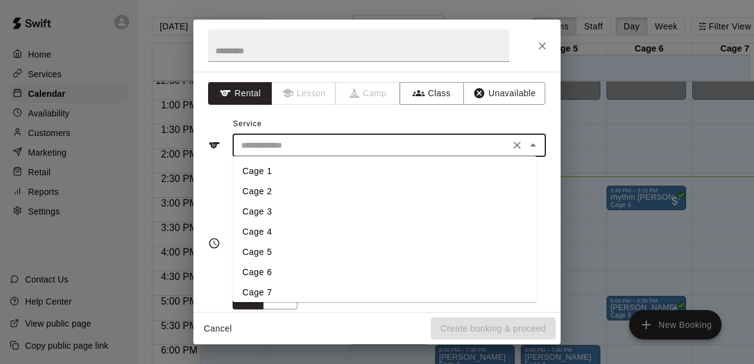
click at [367, 145] on input "text" at bounding box center [371, 145] width 270 height 15
click at [270, 273] on li "Cage 6" at bounding box center [385, 272] width 304 height 20
type input "******"
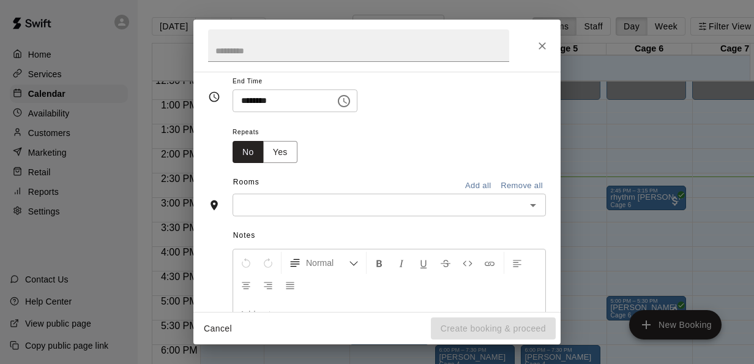
scroll to position [149, 0]
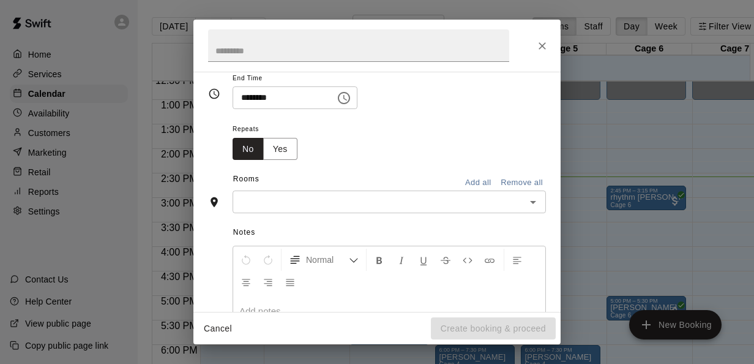
click at [306, 207] on input "text" at bounding box center [379, 201] width 286 height 15
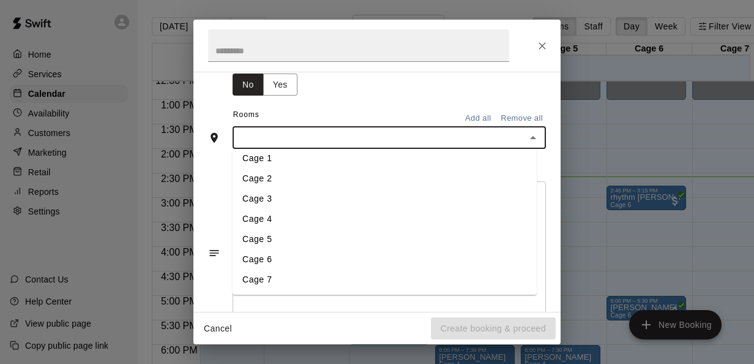
scroll to position [215, 0]
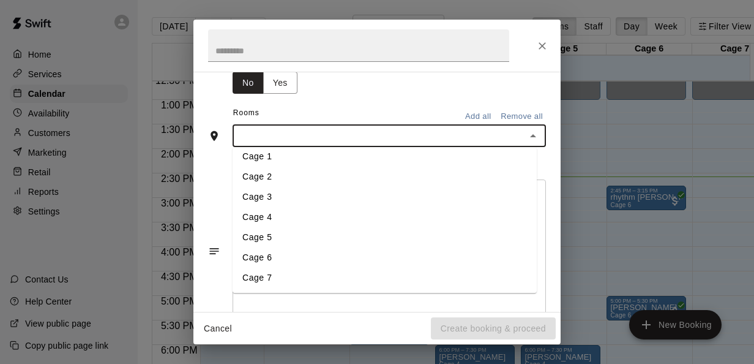
click at [296, 258] on li "Cage 6" at bounding box center [385, 258] width 304 height 20
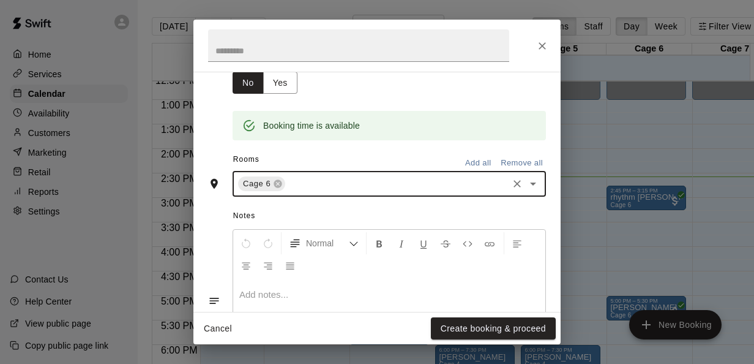
scroll to position [0, 0]
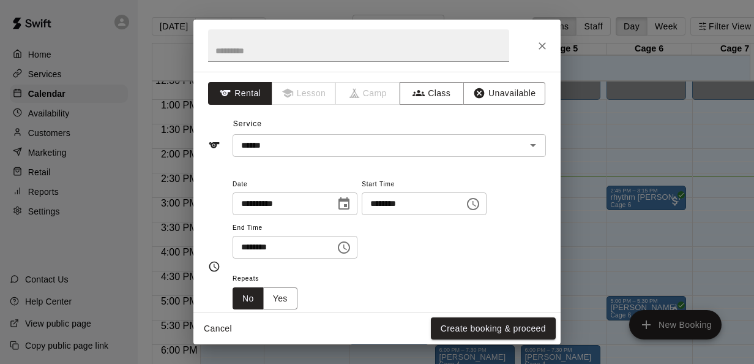
click at [389, 204] on input "********" at bounding box center [409, 203] width 94 height 23
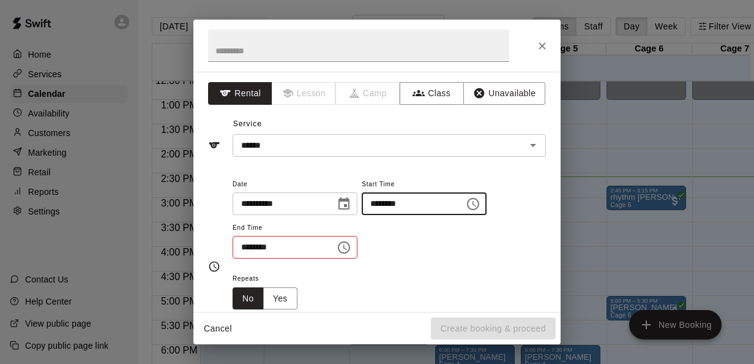
type input "********"
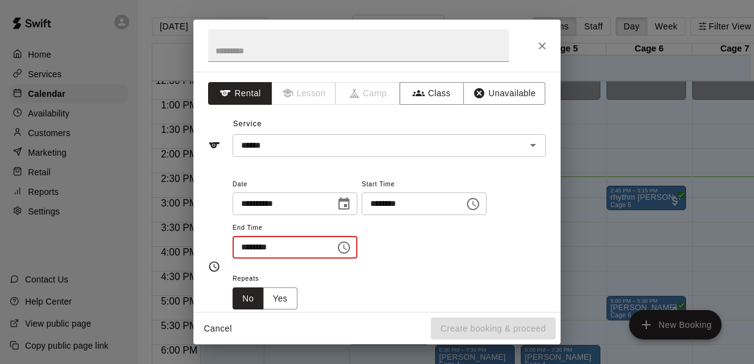
click at [255, 248] on input "********" at bounding box center [280, 247] width 94 height 23
click at [249, 246] on input "********" at bounding box center [280, 247] width 94 height 23
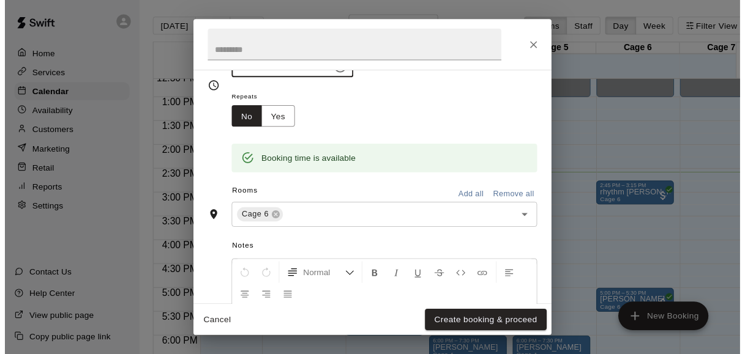
scroll to position [180, 0]
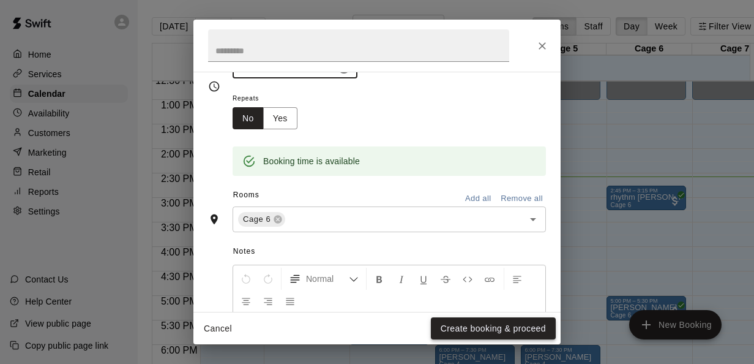
type input "********"
click at [469, 332] on button "Create booking & proceed" at bounding box center [493, 328] width 125 height 23
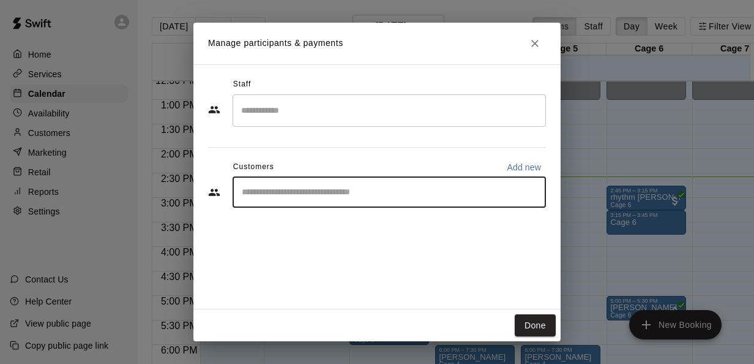
click at [480, 190] on input "Start typing to search customers..." at bounding box center [389, 192] width 302 height 12
type input "*****"
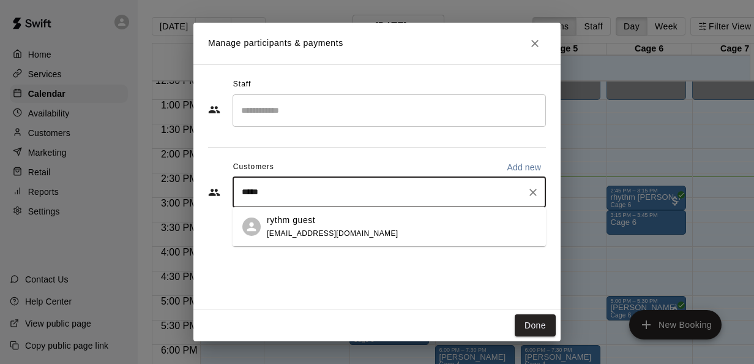
click at [350, 230] on span "rhythmgonzalez2@yahoo.com" at bounding box center [333, 233] width 132 height 9
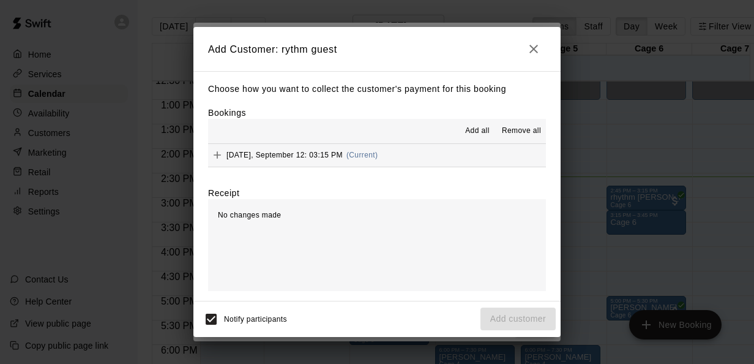
click at [387, 159] on button "Friday, September 12: 03:15 PM (Current)" at bounding box center [377, 155] width 338 height 23
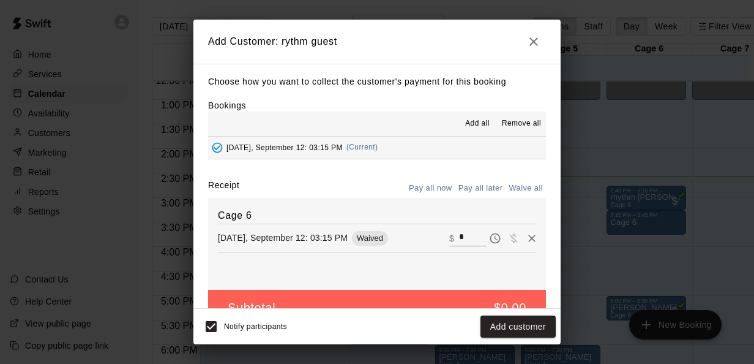
click at [459, 240] on input "*" at bounding box center [472, 237] width 27 height 16
type input "**"
click at [540, 324] on button "Checkout" at bounding box center [527, 326] width 58 height 23
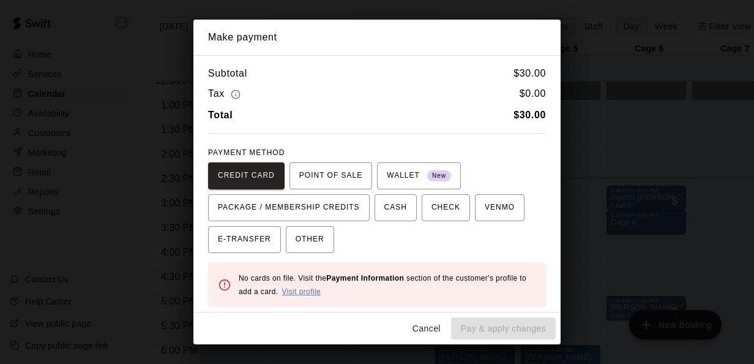
click at [299, 293] on link "Visit profile" at bounding box center [301, 291] width 39 height 9
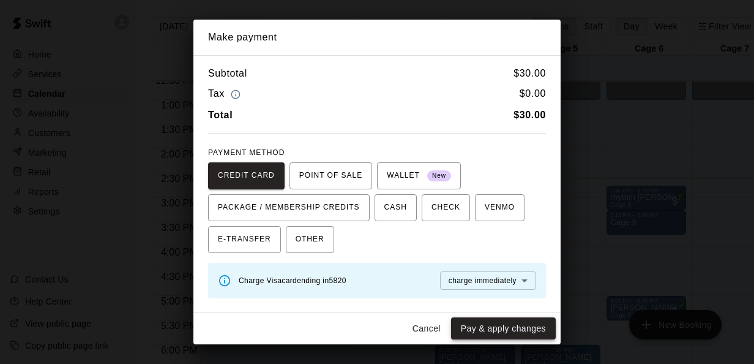
click at [531, 324] on button "Pay & apply changes" at bounding box center [503, 328] width 105 height 23
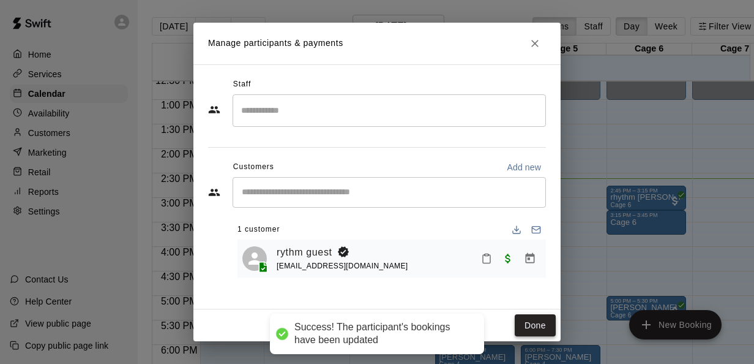
click at [525, 319] on button "Done" at bounding box center [535, 325] width 41 height 23
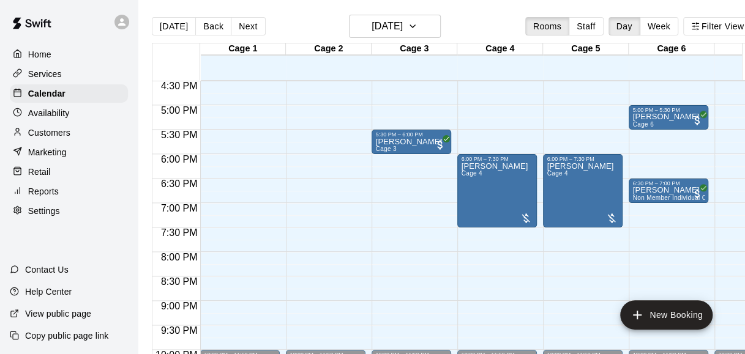
scroll to position [810, 0]
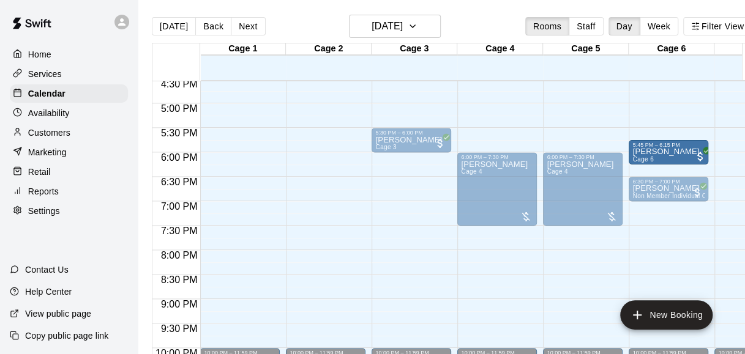
drag, startPoint x: 673, startPoint y: 114, endPoint x: 672, endPoint y: 158, distance: 44.1
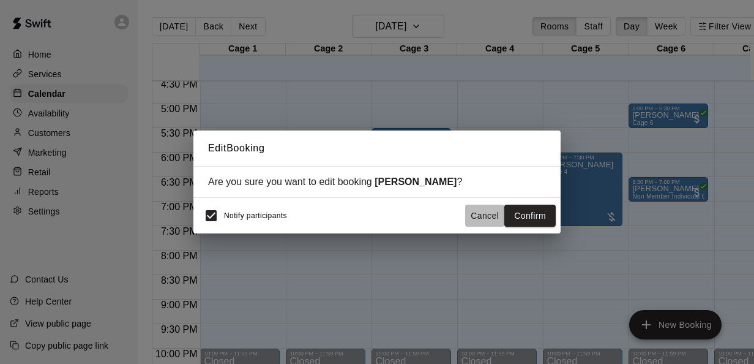
click at [482, 208] on button "Cancel" at bounding box center [484, 215] width 39 height 23
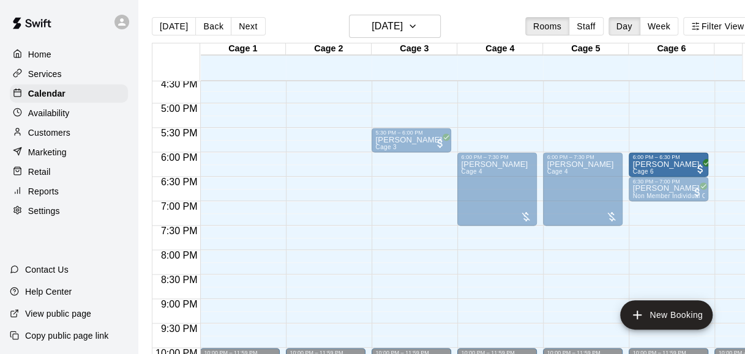
drag, startPoint x: 674, startPoint y: 111, endPoint x: 677, endPoint y: 168, distance: 56.4
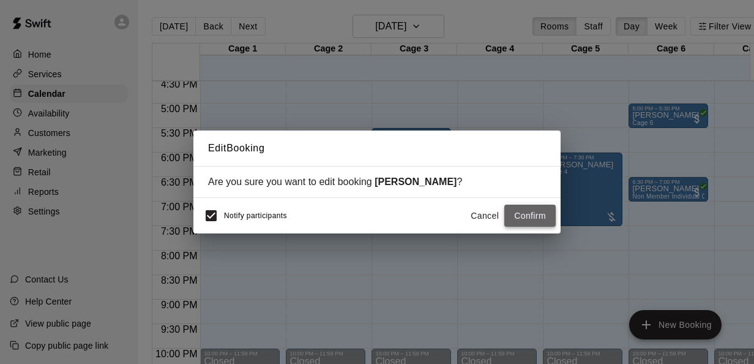
click at [532, 215] on button "Confirm" at bounding box center [529, 215] width 51 height 23
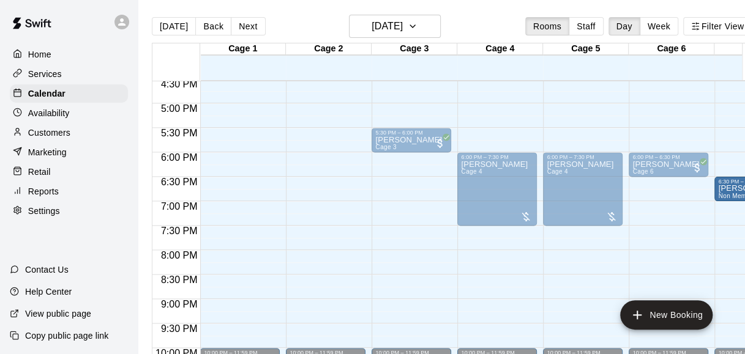
drag, startPoint x: 646, startPoint y: 187, endPoint x: 724, endPoint y: 192, distance: 77.9
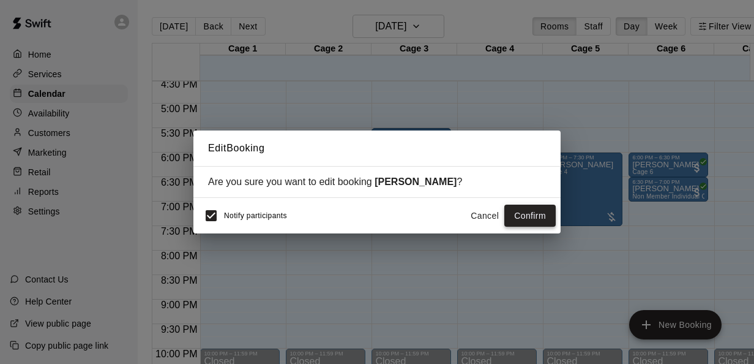
click at [531, 211] on button "Confirm" at bounding box center [529, 215] width 51 height 23
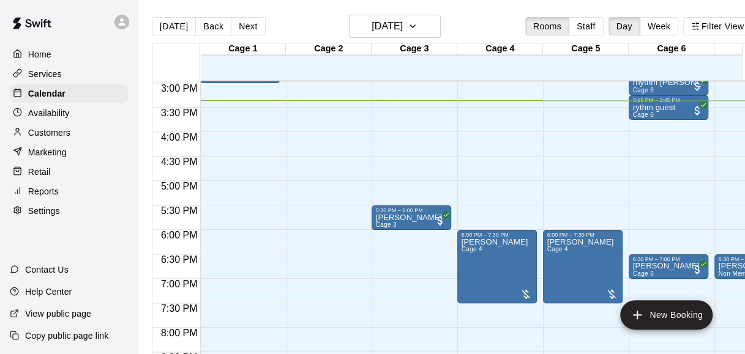
scroll to position [734, 0]
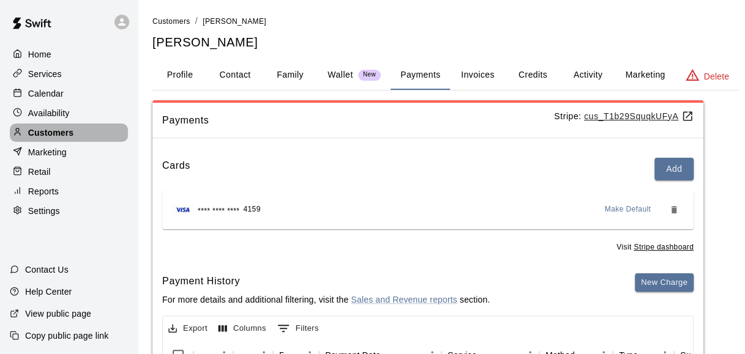
click at [78, 135] on div "Customers" at bounding box center [69, 133] width 118 height 18
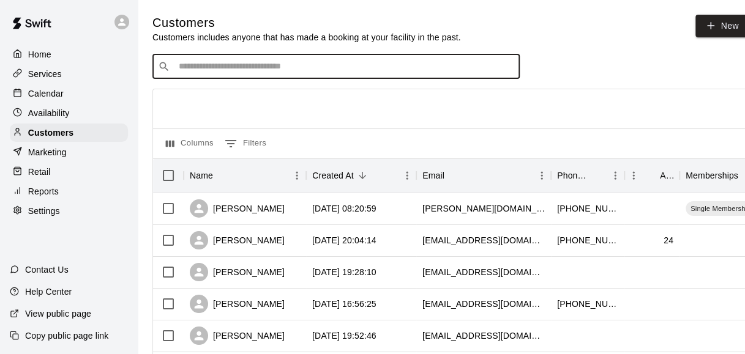
click at [372, 72] on input "Search customers by name or email" at bounding box center [344, 67] width 339 height 12
type input "*****"
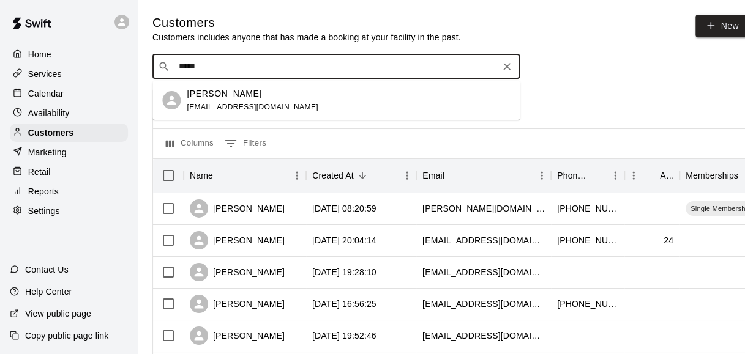
click at [360, 91] on div "Krisin Villalobos kvillalobos9289@icloud.com" at bounding box center [348, 101] width 323 height 26
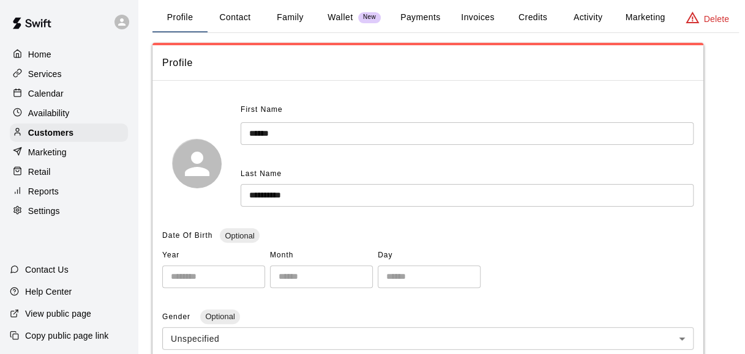
scroll to position [34, 0]
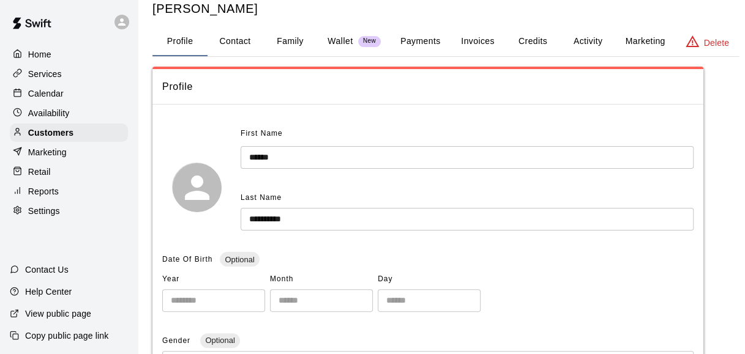
click at [436, 48] on button "Payments" at bounding box center [419, 41] width 59 height 29
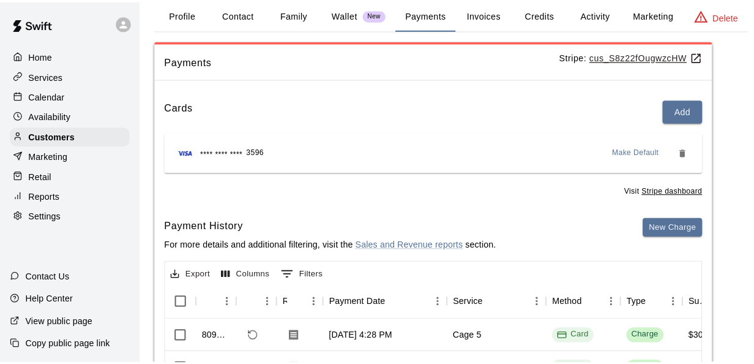
scroll to position [64, 0]
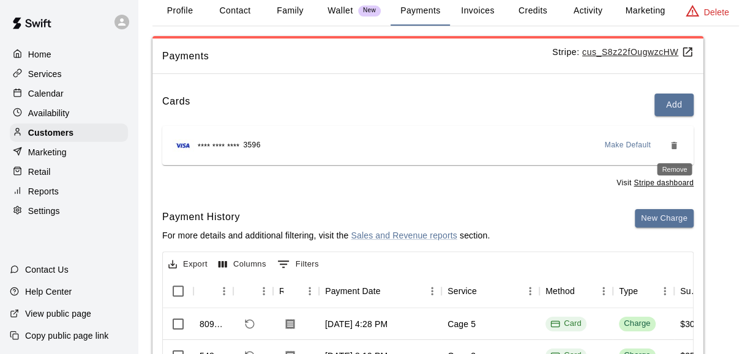
click at [676, 146] on icon "Remove" at bounding box center [674, 145] width 6 height 7
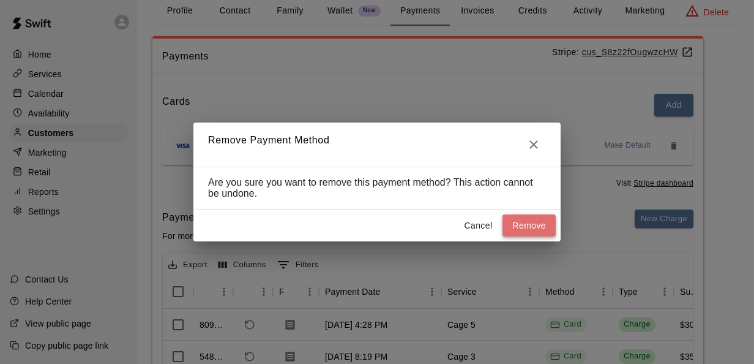
click at [518, 221] on button "Remove" at bounding box center [528, 225] width 53 height 23
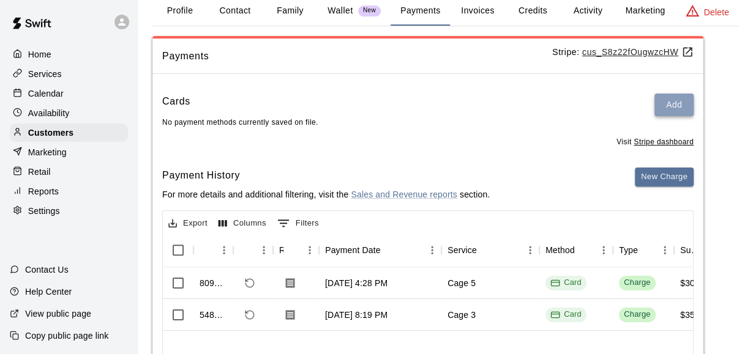
click at [680, 94] on button "Add" at bounding box center [673, 105] width 39 height 23
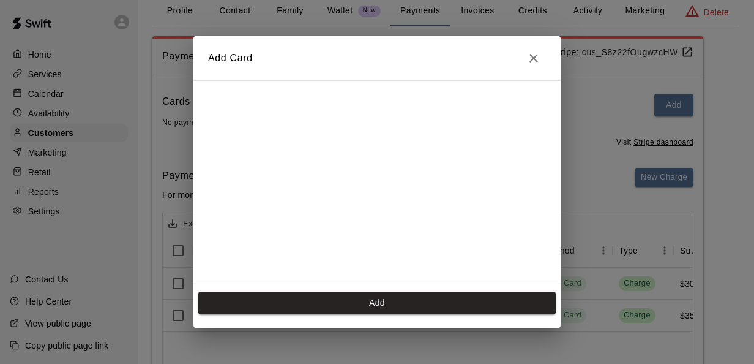
scroll to position [170, 0]
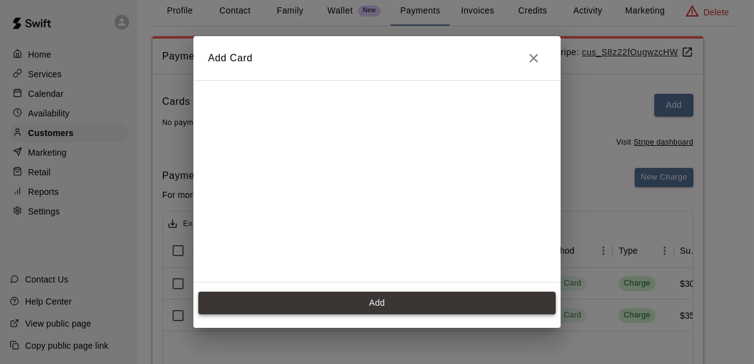
click at [433, 303] on button "Add" at bounding box center [376, 302] width 357 height 23
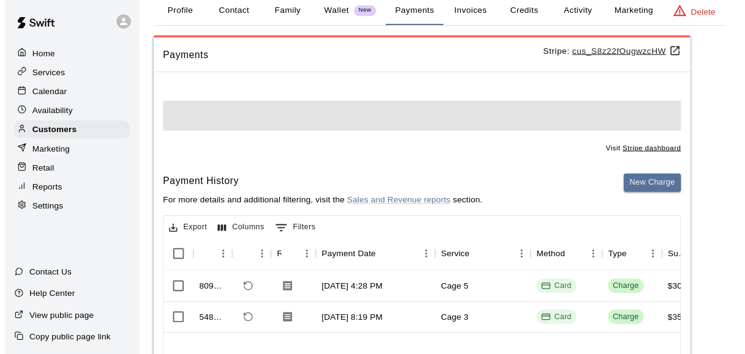
scroll to position [0, 0]
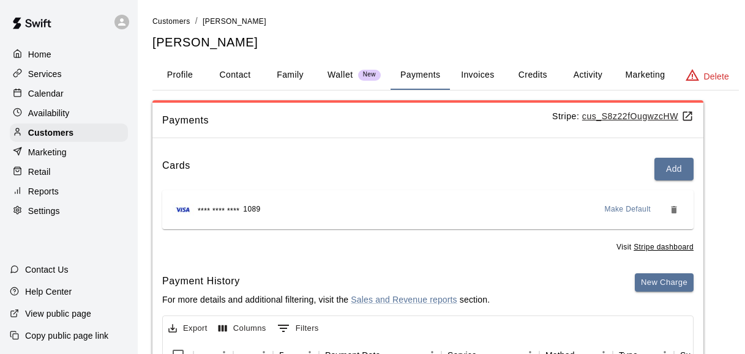
scroll to position [64, 0]
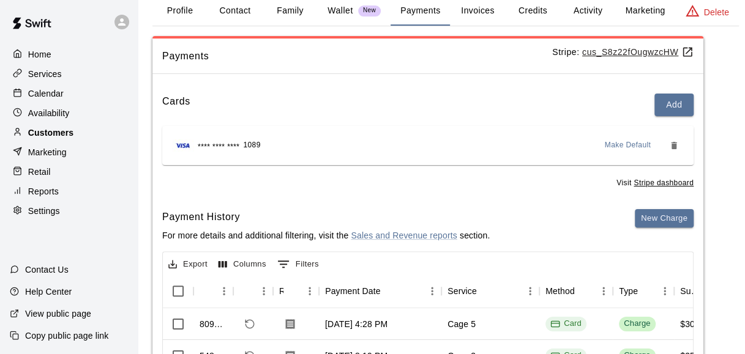
click at [104, 138] on div "Customers" at bounding box center [69, 133] width 118 height 18
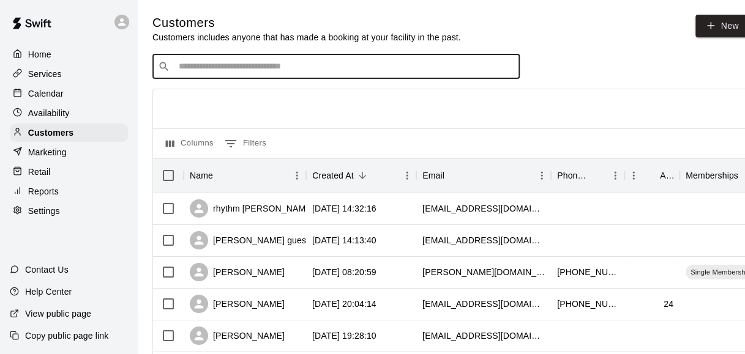
click at [393, 67] on input "Search customers by name or email" at bounding box center [344, 67] width 339 height 12
click at [731, 21] on link "New" at bounding box center [721, 26] width 53 height 23
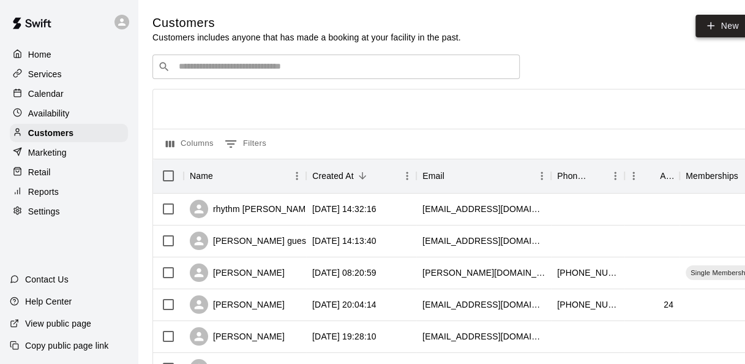
select select "**"
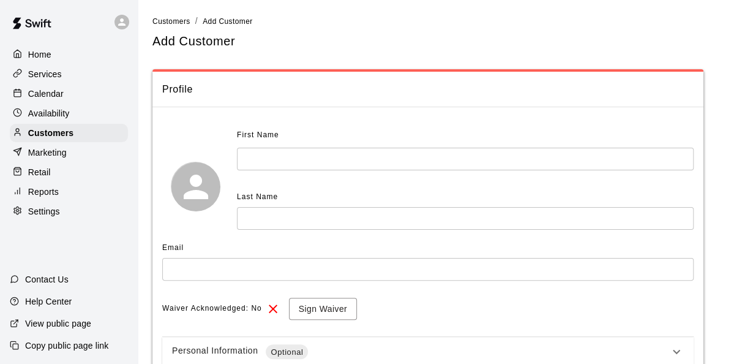
click at [576, 152] on input "text" at bounding box center [465, 158] width 457 height 23
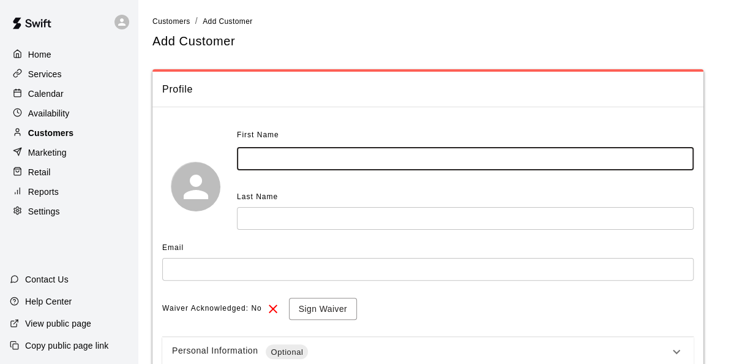
click at [86, 139] on div "Customers" at bounding box center [69, 133] width 118 height 18
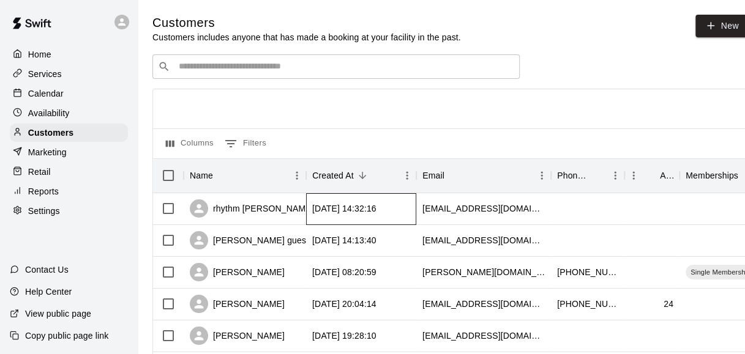
click at [322, 204] on div "2025-09-12 14:32:16" at bounding box center [344, 209] width 64 height 12
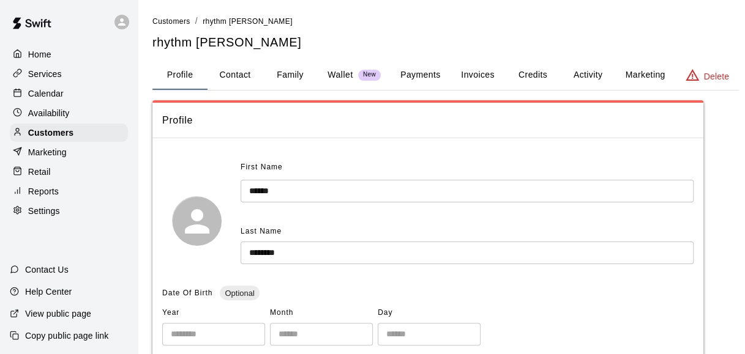
click at [247, 71] on button "Contact" at bounding box center [234, 75] width 55 height 29
select select "**"
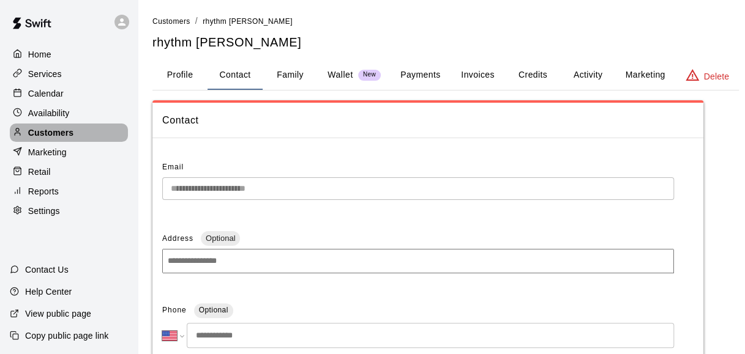
click at [64, 128] on div "Customers" at bounding box center [69, 133] width 118 height 18
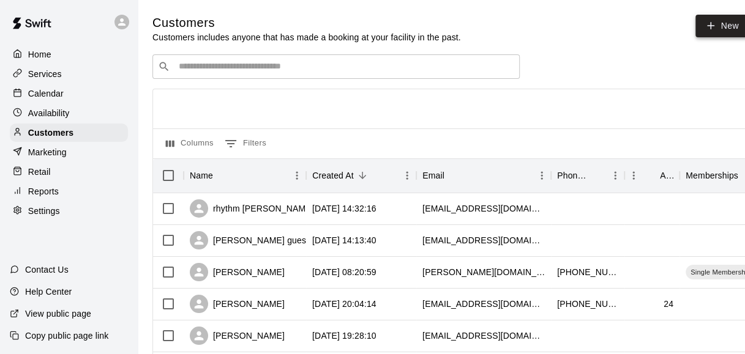
click at [714, 28] on icon at bounding box center [710, 25] width 11 height 11
select select "**"
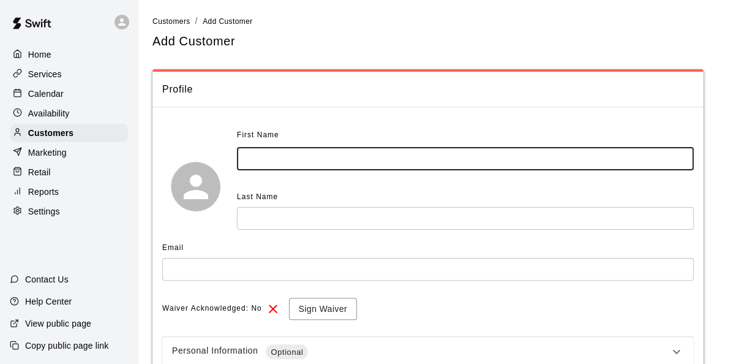
click at [395, 154] on input "text" at bounding box center [465, 158] width 457 height 23
type input "*****"
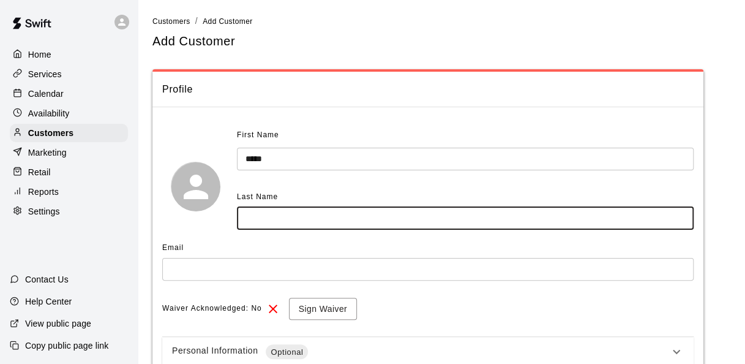
click at [338, 217] on input "text" at bounding box center [465, 218] width 457 height 23
type input "*****"
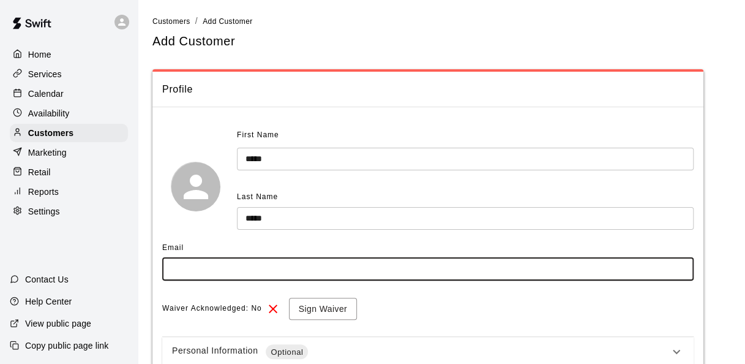
click at [360, 270] on input "text" at bounding box center [427, 269] width 531 height 23
paste input "**********"
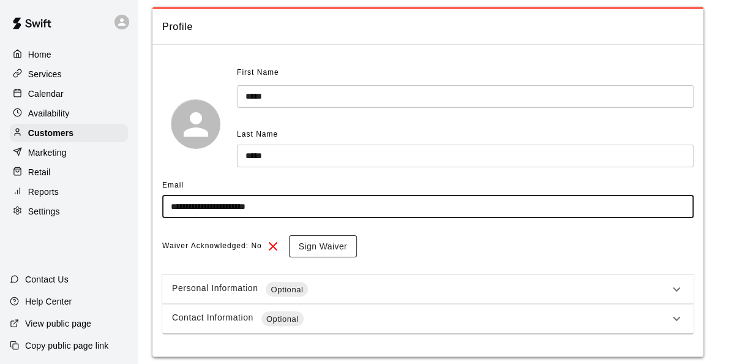
type input "**********"
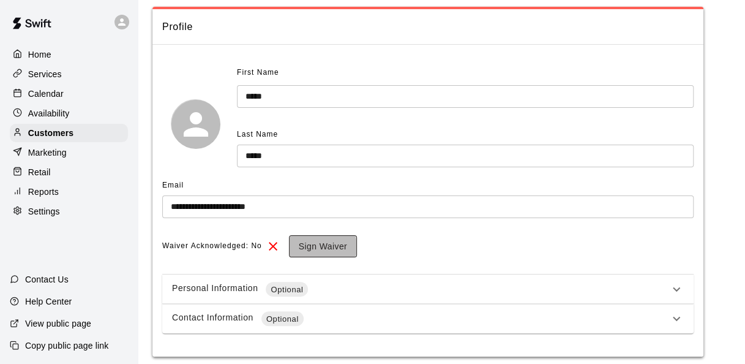
click at [315, 246] on button "Sign Waiver" at bounding box center [323, 246] width 68 height 23
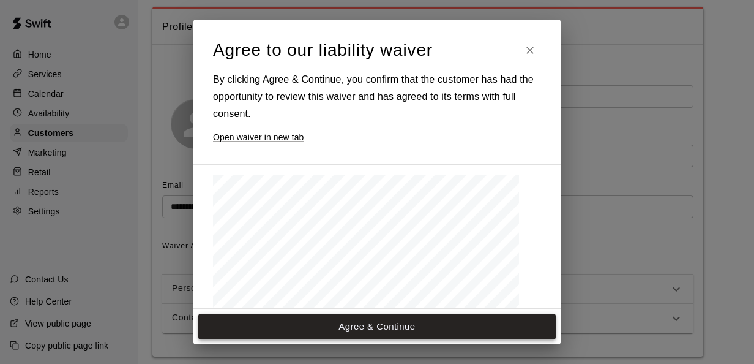
click at [463, 327] on button "Agree & Continue" at bounding box center [376, 326] width 357 height 26
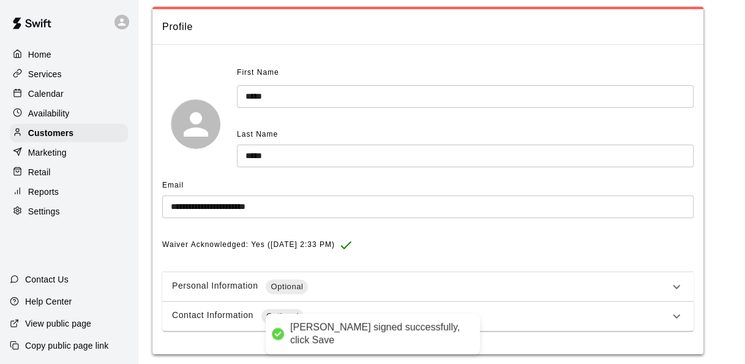
scroll to position [102, 0]
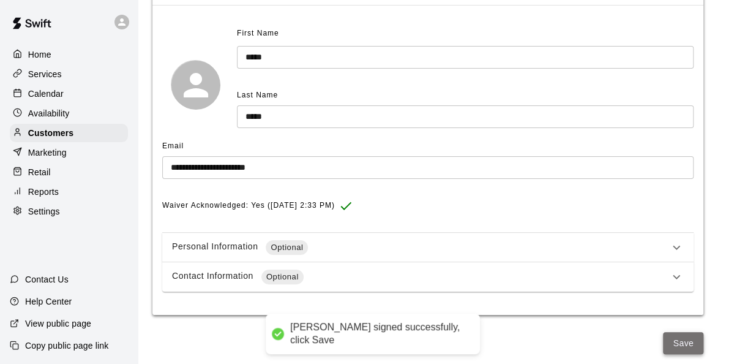
click at [691, 333] on button "Save" at bounding box center [683, 343] width 40 height 23
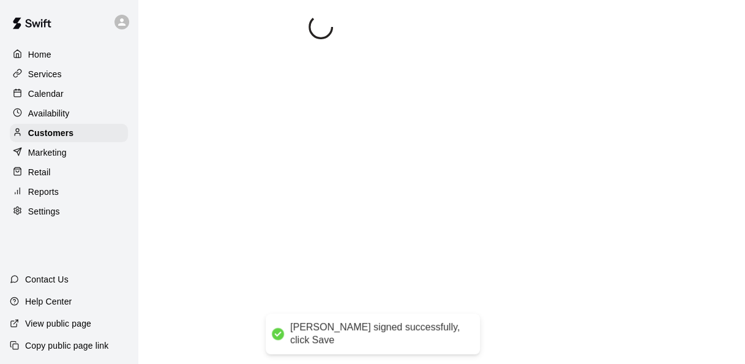
select select "**"
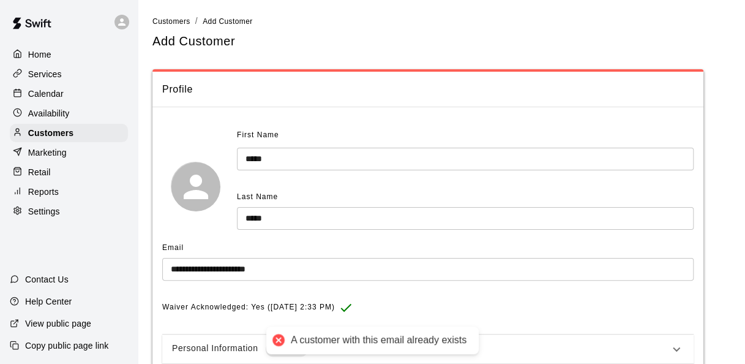
scroll to position [102, 0]
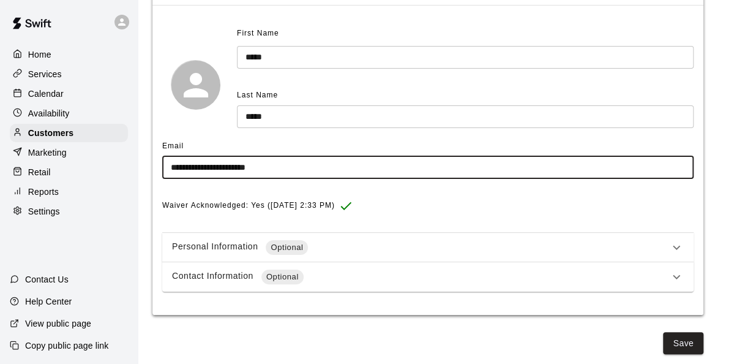
drag, startPoint x: 294, startPoint y: 169, endPoint x: 135, endPoint y: 162, distance: 158.7
click at [135, 162] on div "**********" at bounding box center [372, 130] width 745 height 465
click at [206, 158] on input "**********" at bounding box center [427, 167] width 531 height 23
click at [237, 166] on input "**********" at bounding box center [427, 167] width 531 height 23
type input "**********"
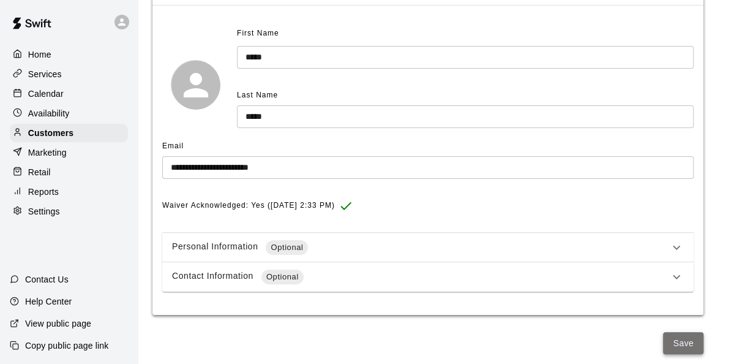
click at [677, 344] on button "Save" at bounding box center [683, 343] width 40 height 23
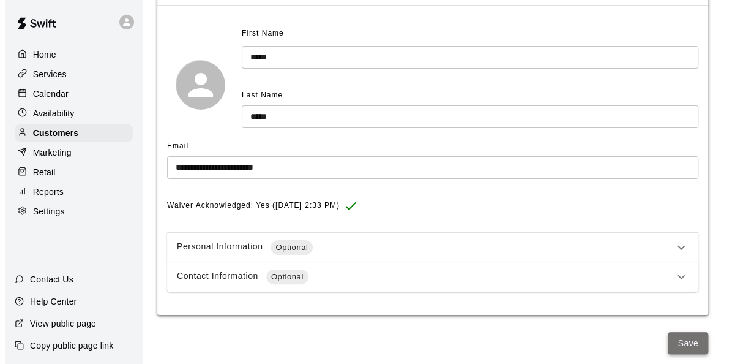
scroll to position [0, 0]
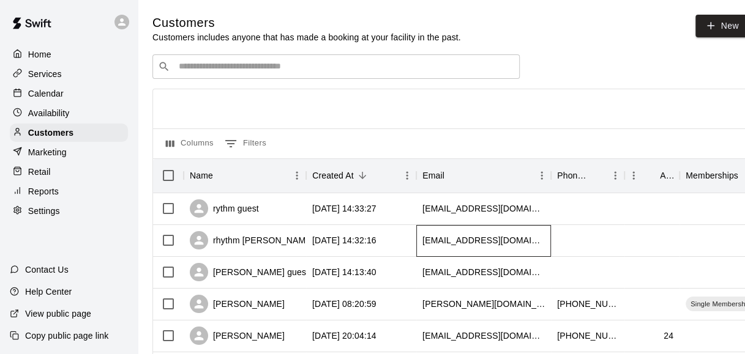
click at [459, 245] on div "rhythmgonzalez@yahoo.com" at bounding box center [483, 240] width 122 height 12
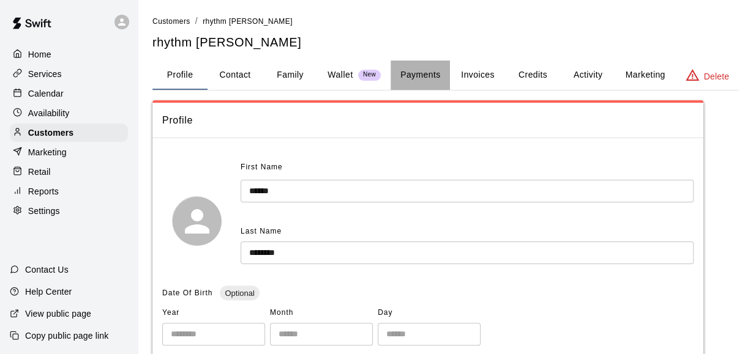
click at [419, 72] on button "Payments" at bounding box center [419, 75] width 59 height 29
click at [419, 79] on button "Payments" at bounding box center [419, 75] width 59 height 29
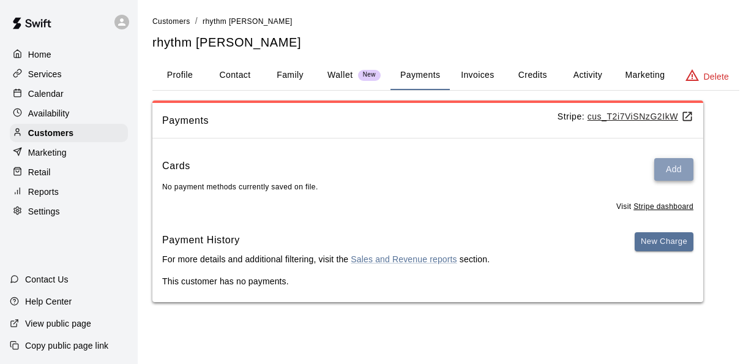
click at [677, 174] on button "Add" at bounding box center [673, 169] width 39 height 23
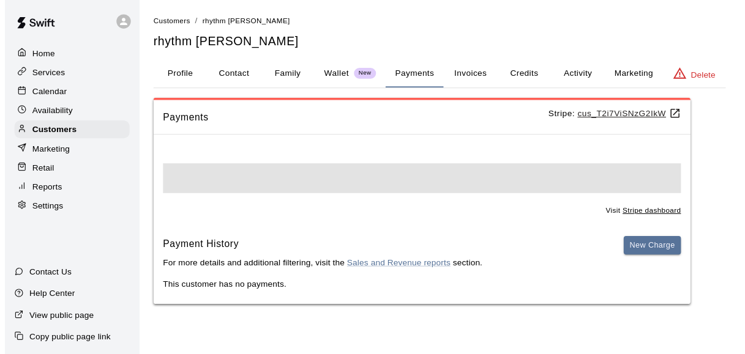
scroll to position [0, 0]
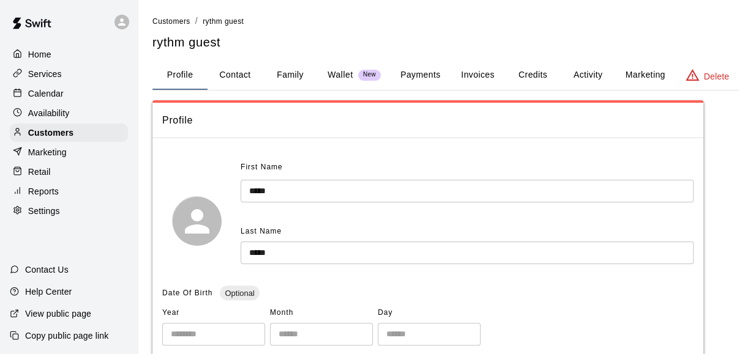
click at [445, 61] on button "Payments" at bounding box center [419, 75] width 59 height 29
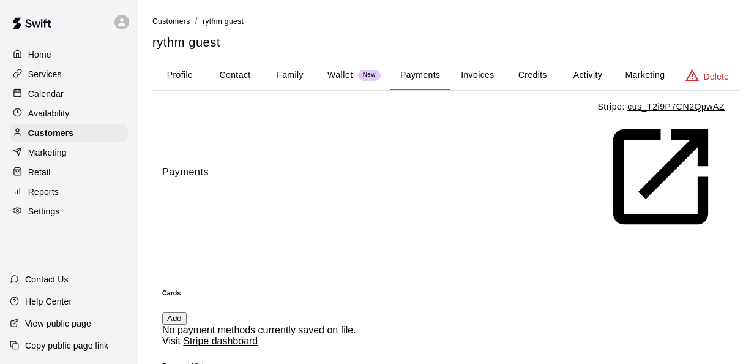
click at [187, 311] on button "Add" at bounding box center [174, 317] width 24 height 13
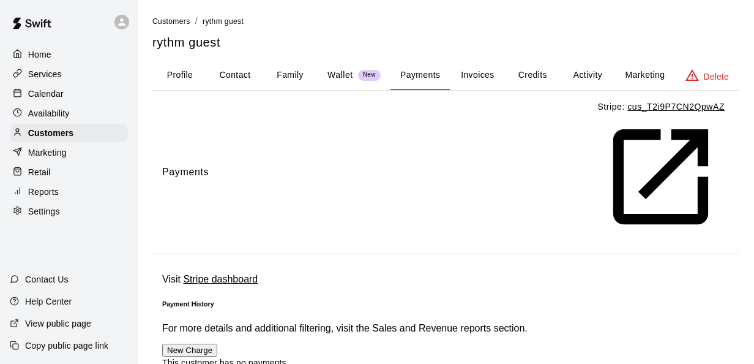
scroll to position [0, 0]
